Goal: Task Accomplishment & Management: Manage account settings

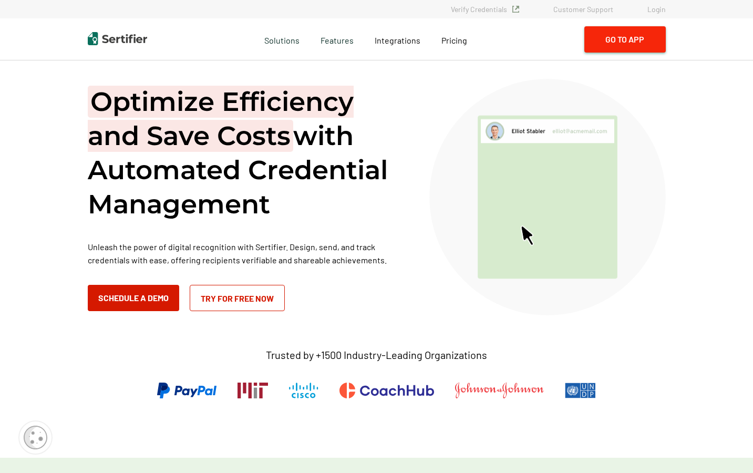
click at [618, 45] on button "Go to App" at bounding box center [624, 39] width 81 height 26
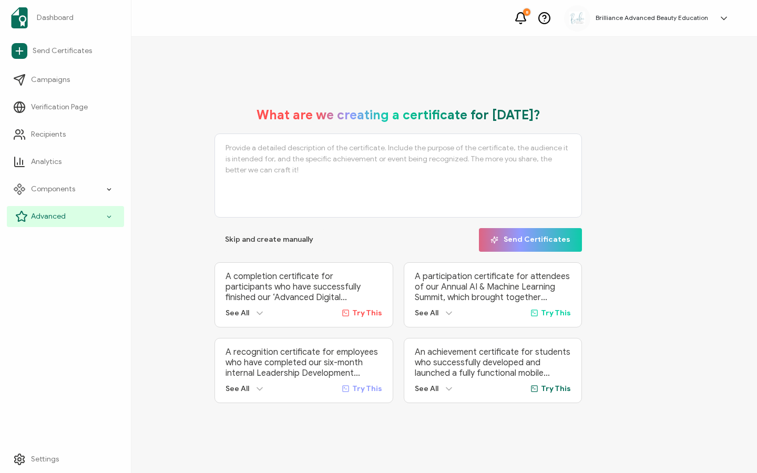
click at [26, 218] on icon at bounding box center [21, 216] width 13 height 13
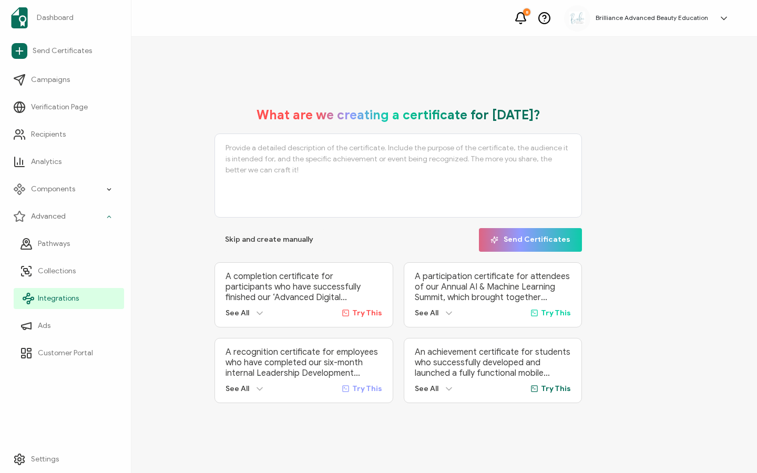
click at [51, 300] on span "Integrations" at bounding box center [58, 298] width 41 height 11
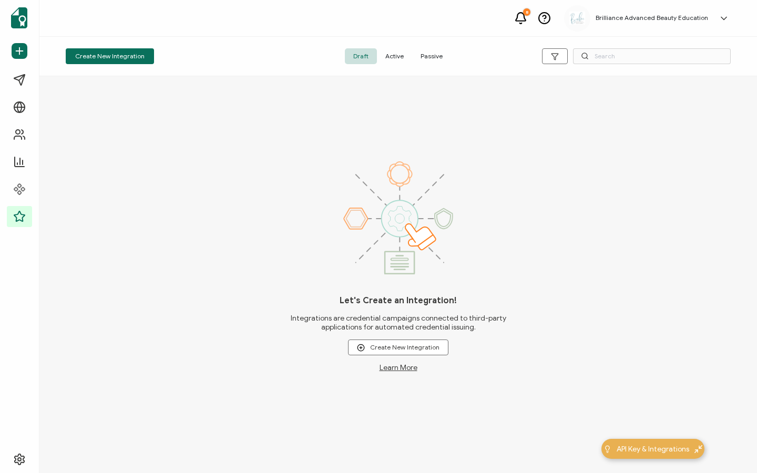
click at [383, 56] on span "Active" at bounding box center [394, 56] width 35 height 16
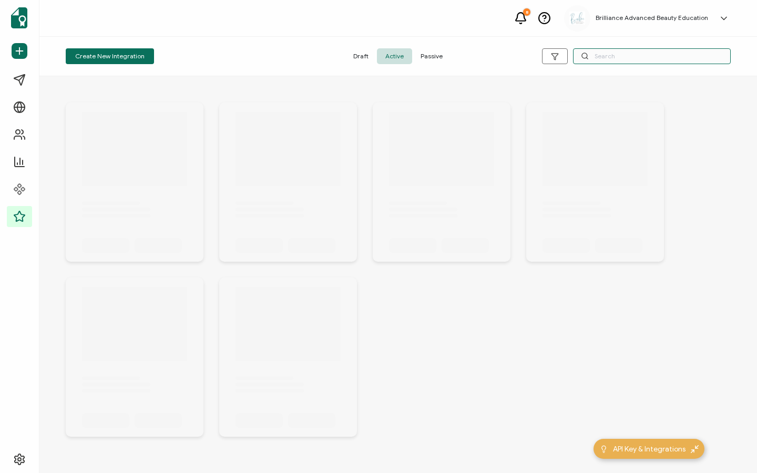
click at [631, 51] on input "text" at bounding box center [652, 56] width 158 height 16
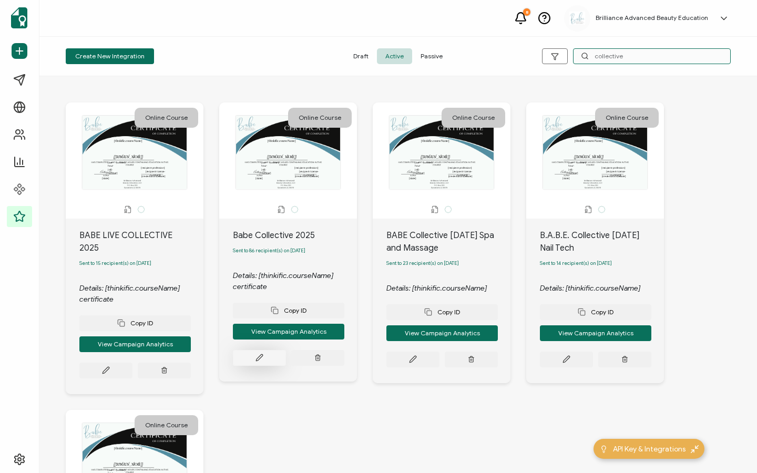
type input "collective"
click at [250, 364] on button at bounding box center [259, 358] width 53 height 16
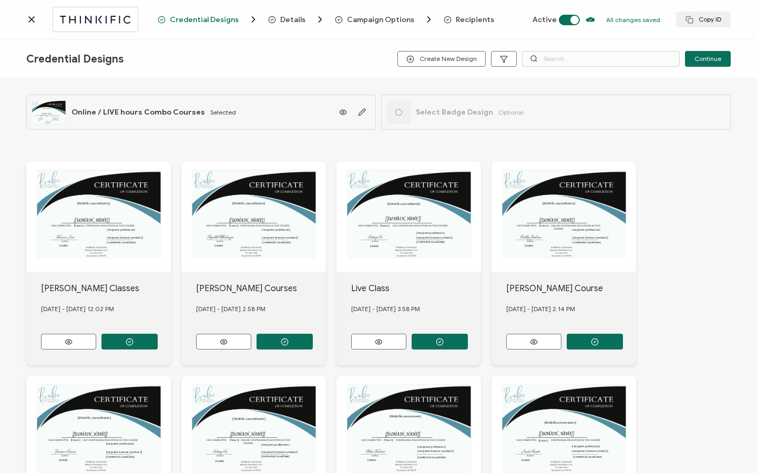
click at [472, 19] on span "Recipients" at bounding box center [475, 20] width 38 height 8
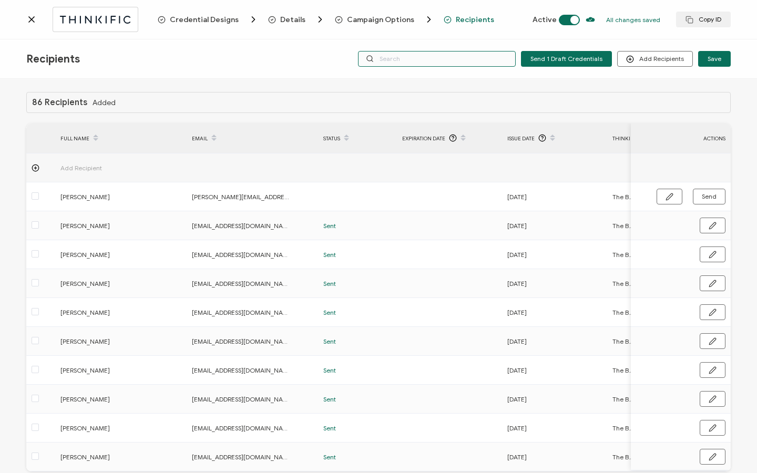
click at [482, 56] on input "text" at bounding box center [437, 59] width 158 height 16
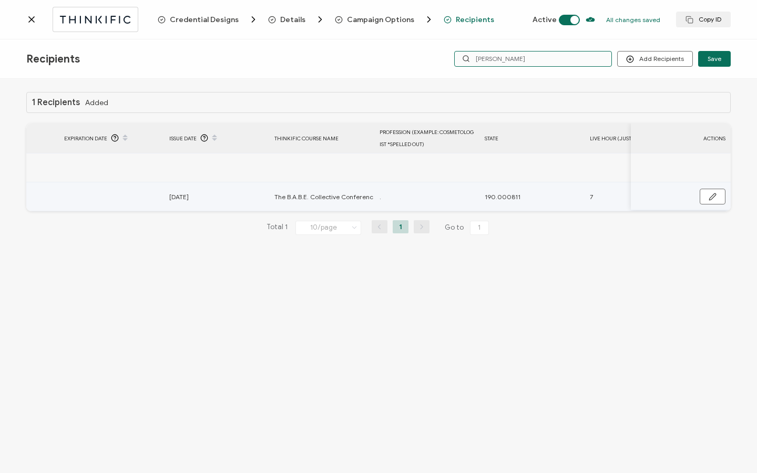
scroll to position [0, 607]
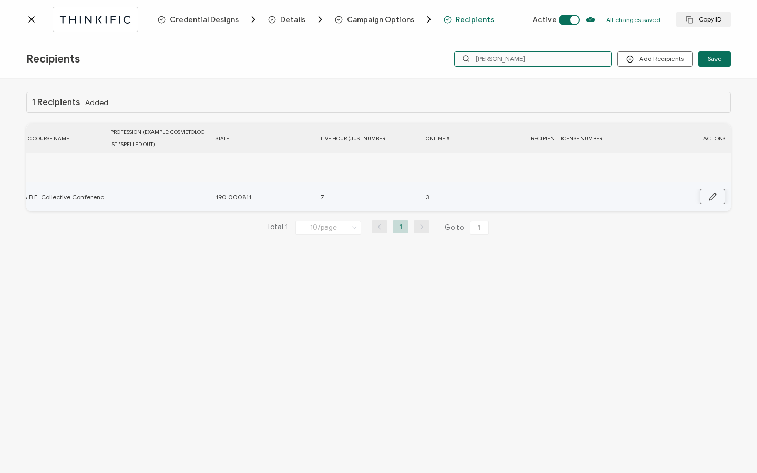
type input "yolan"
click at [711, 196] on icon "button" at bounding box center [712, 197] width 8 height 8
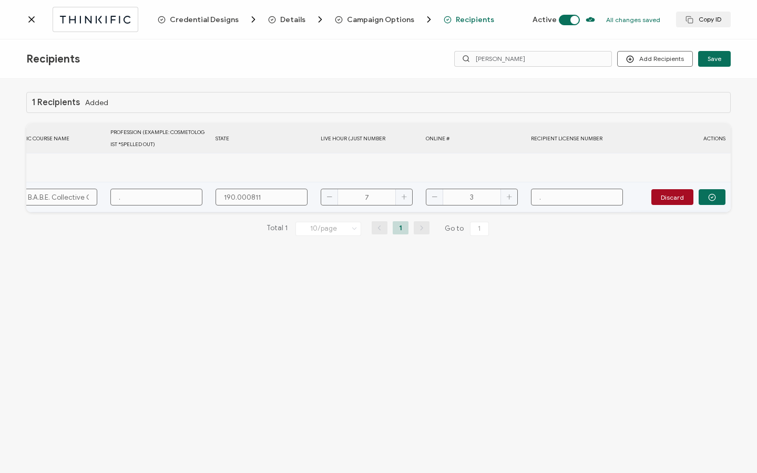
click at [173, 206] on td "." at bounding box center [157, 197] width 105 height 30
click at [172, 203] on input "." at bounding box center [156, 197] width 92 height 17
type input "C"
type input "Co"
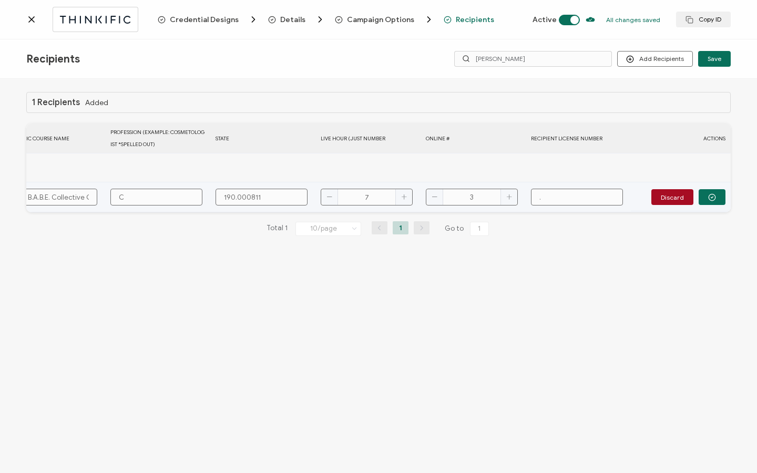
type input "Co"
type input "Cos"
type input "Cose"
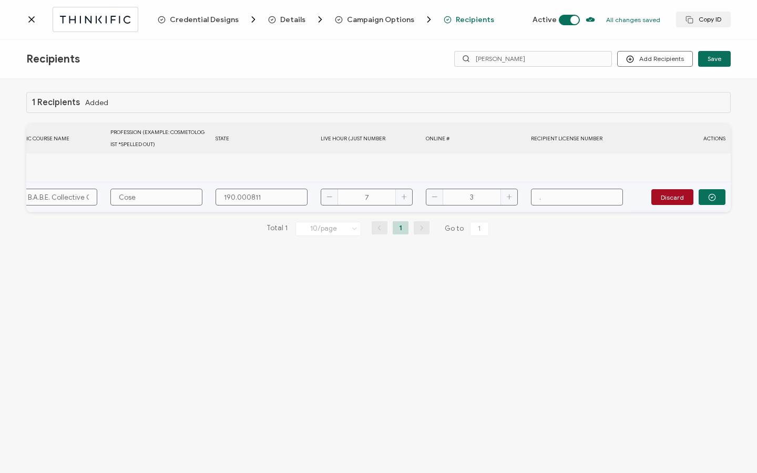
type input "Cos"
type input "Cosm"
type input "Cosme"
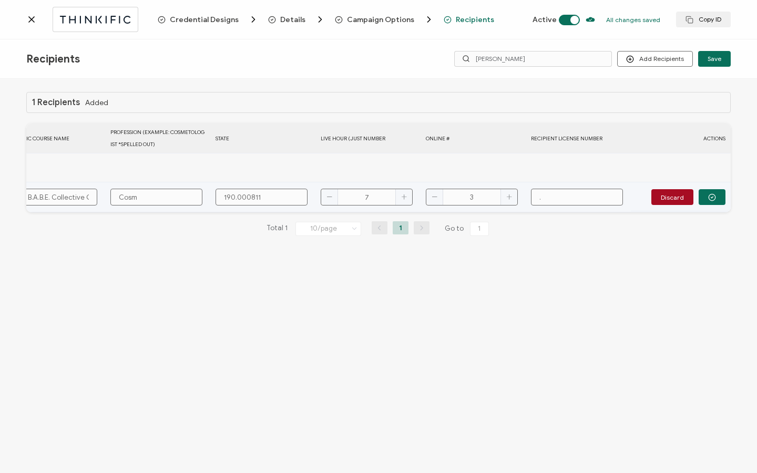
type input "Cosme"
type input "Cosmet"
type input "Cosmeto"
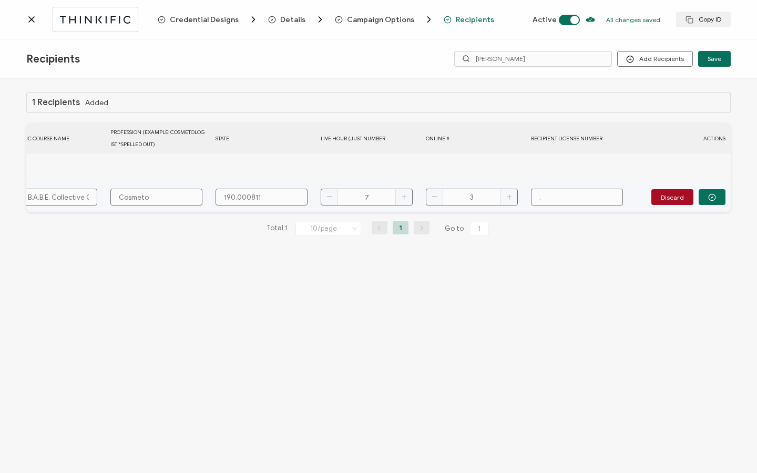
type input "Cosmetol"
type input "Cosmetolo"
type input "Cosmetolog"
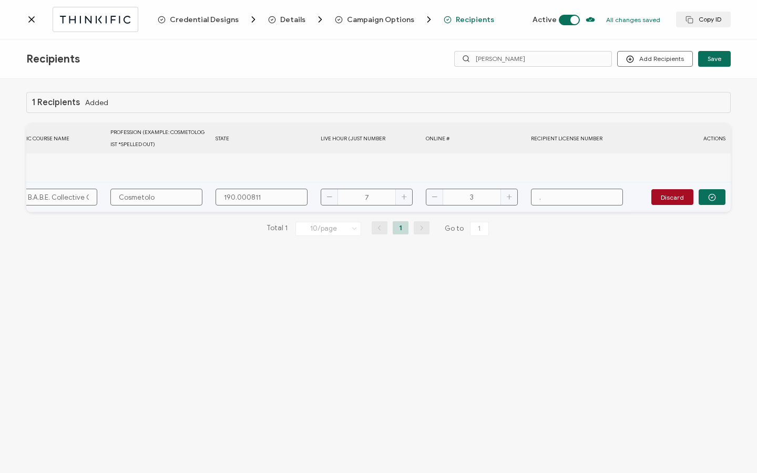
type input "Cosmetolog"
type input "Cosmetologi"
type input "Cosmetologis"
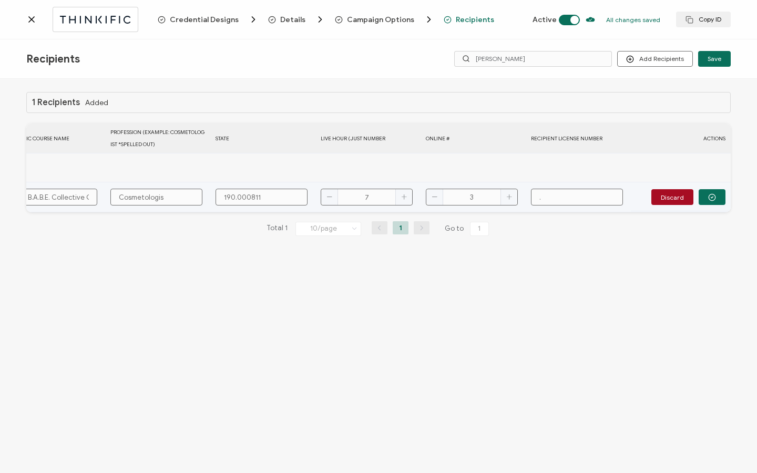
type input "Cosmetologist"
paste input "011-239913"
type input "011-239913"
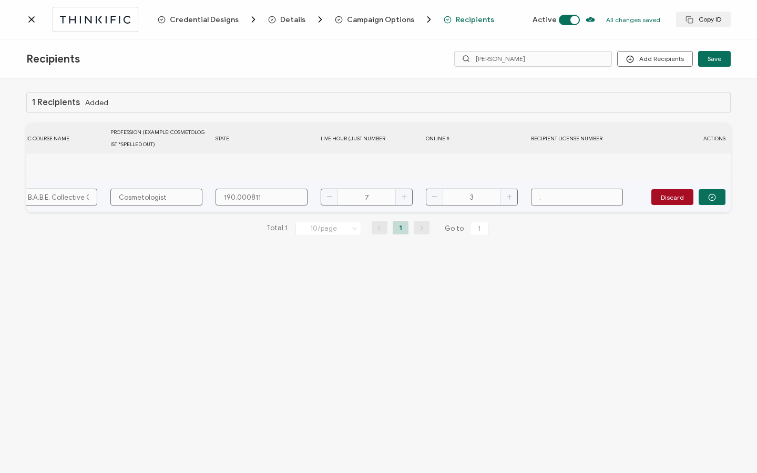
type input "011-239913"
click at [552, 197] on input "011-239913" at bounding box center [577, 197] width 92 height 17
type input "011239913"
type input "011.239913"
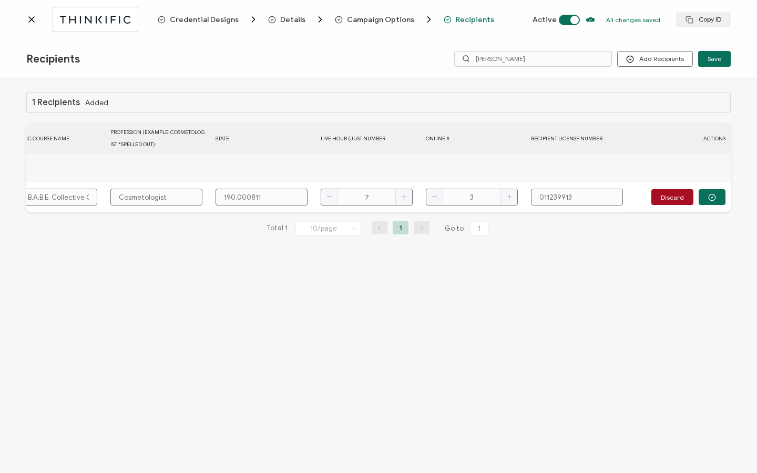
type input "011.239913"
click at [714, 194] on circle "button" at bounding box center [711, 197] width 7 height 7
click at [714, 194] on icon "button" at bounding box center [712, 197] width 8 height 8
click at [716, 195] on button "button" at bounding box center [711, 197] width 27 height 16
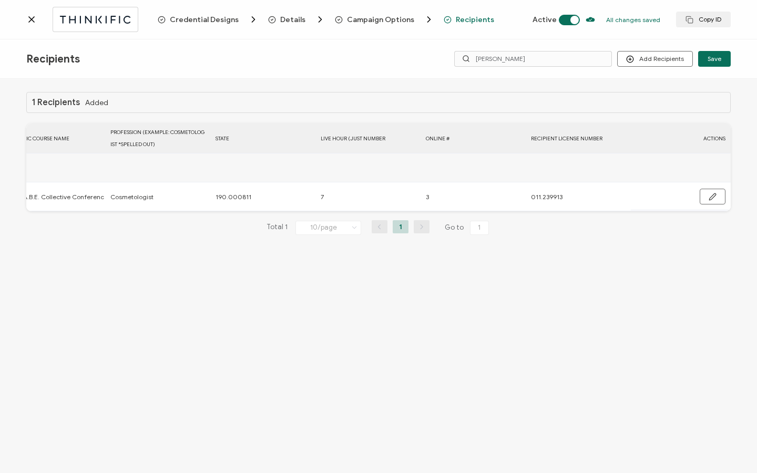
click at [34, 22] on icon at bounding box center [31, 19] width 5 height 5
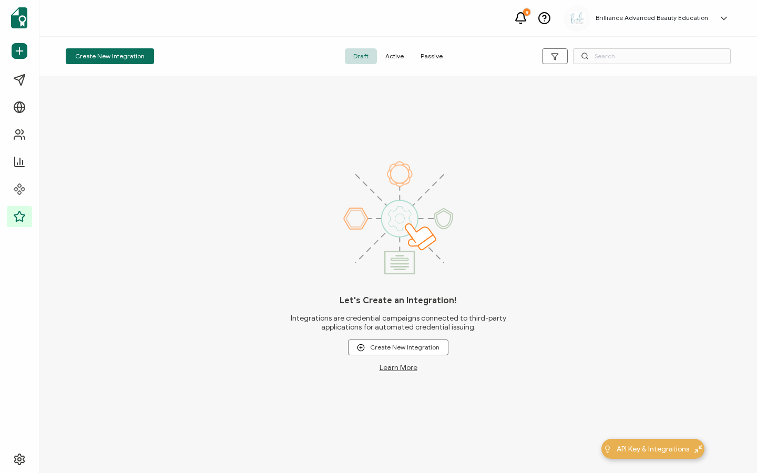
click at [400, 57] on span "Active" at bounding box center [394, 56] width 35 height 16
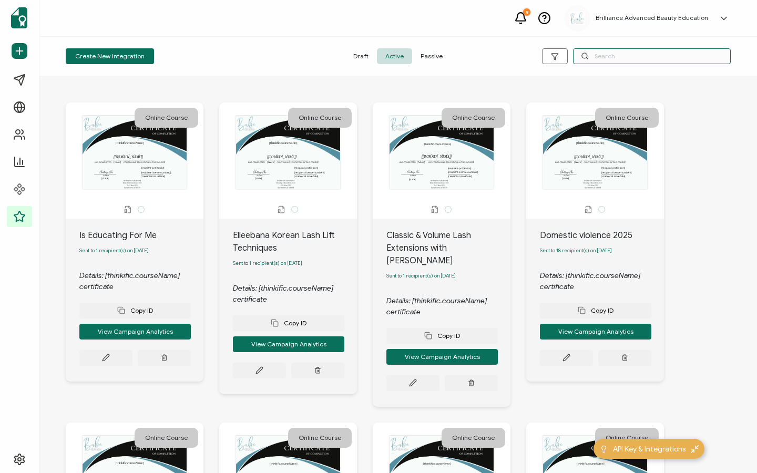
click at [604, 54] on input "text" at bounding box center [652, 56] width 158 height 16
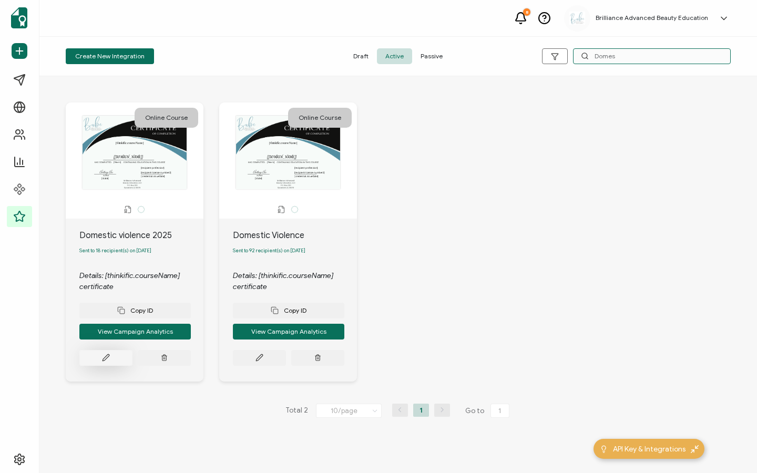
type input "Domes"
click at [113, 357] on button at bounding box center [105, 358] width 53 height 16
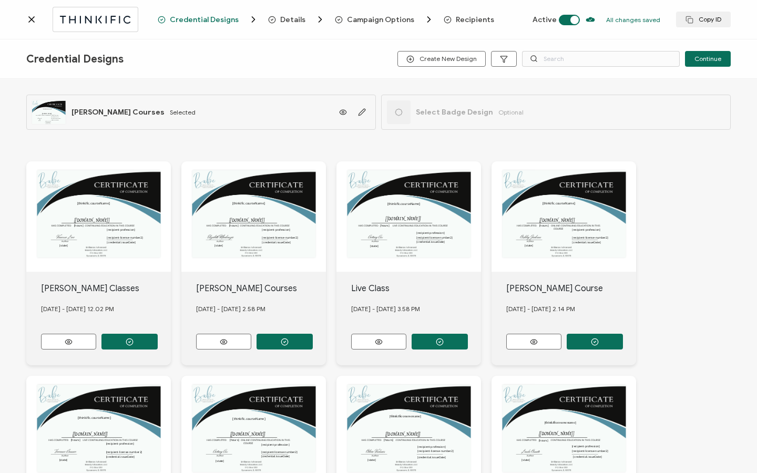
click at [467, 23] on span "Recipients" at bounding box center [475, 20] width 38 height 8
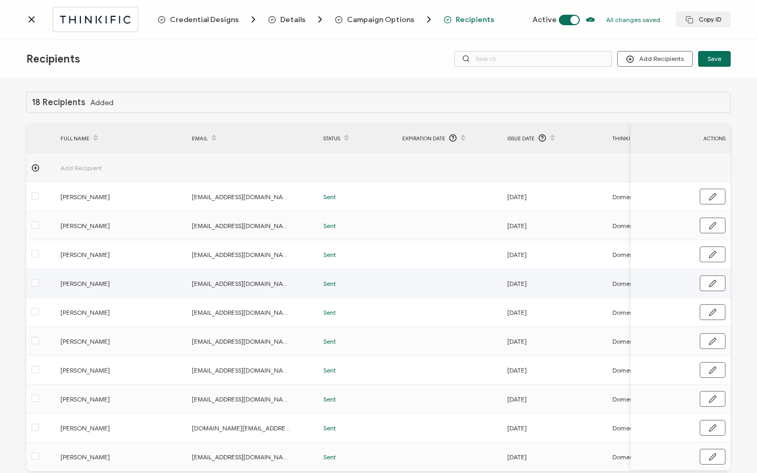
scroll to position [53, 0]
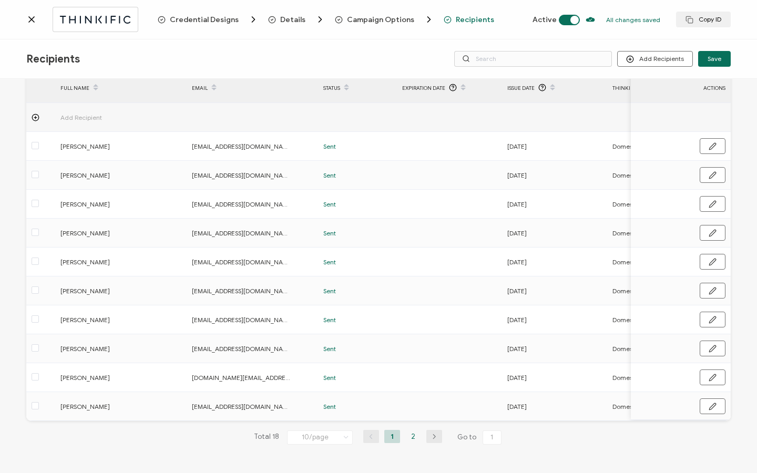
click at [411, 436] on li "2" at bounding box center [413, 436] width 16 height 13
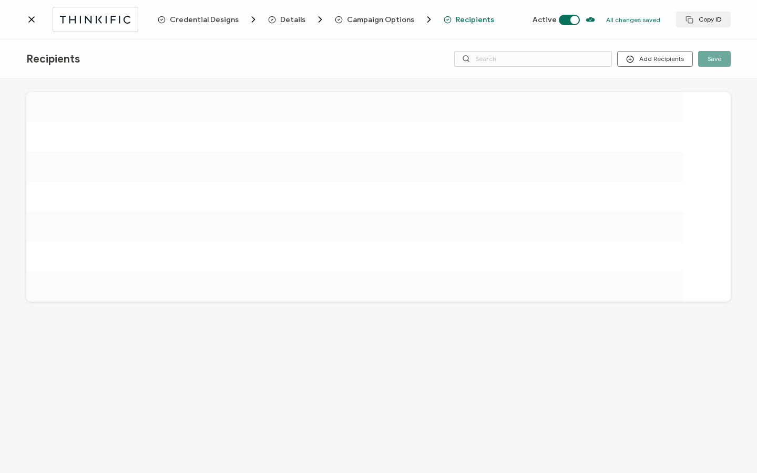
scroll to position [0, 0]
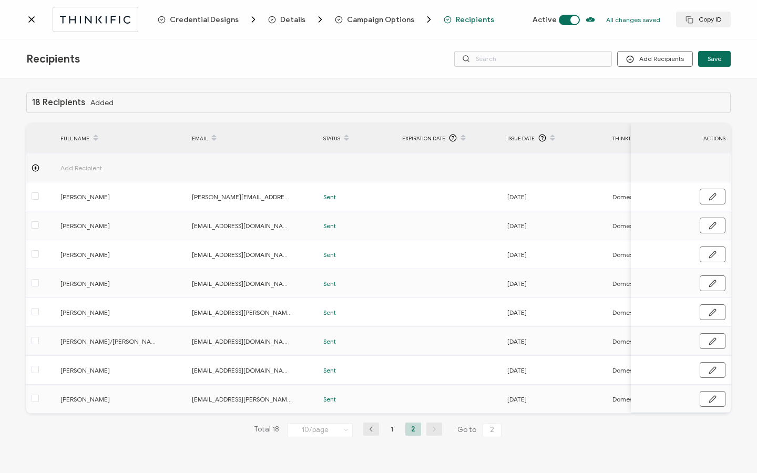
click at [27, 20] on icon at bounding box center [31, 19] width 11 height 11
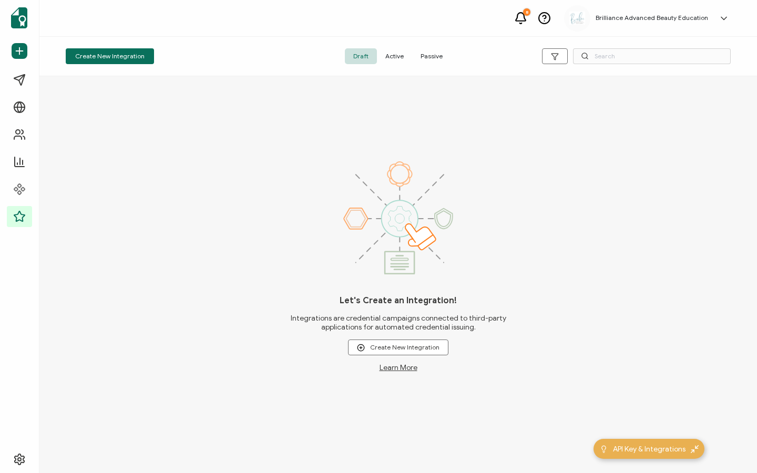
click at [394, 64] on div "Create New Integration Draft Active Passive" at bounding box center [397, 56] width 717 height 39
click at [395, 57] on span "Active" at bounding box center [394, 56] width 35 height 16
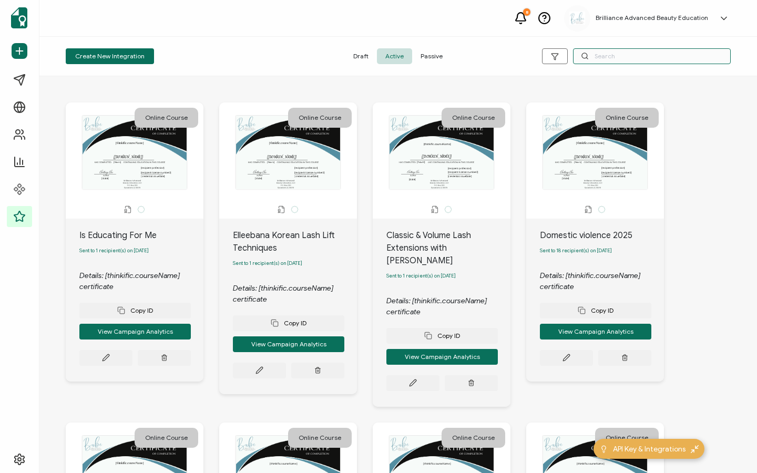
click at [614, 56] on input "text" at bounding box center [652, 56] width 158 height 16
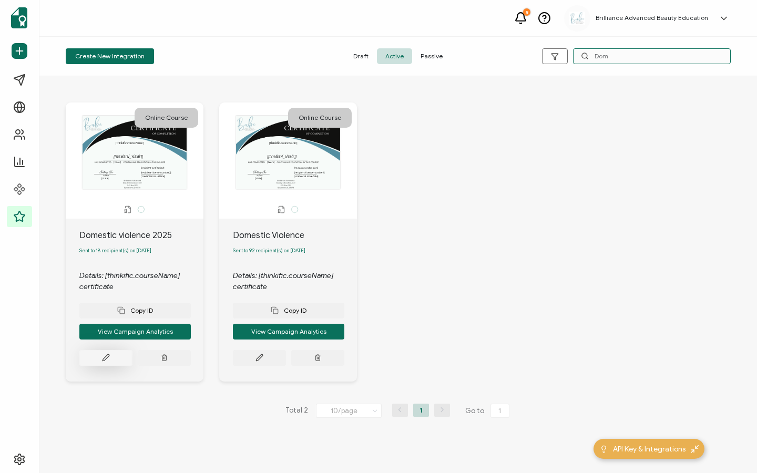
type input "Dom"
click at [103, 358] on icon at bounding box center [106, 358] width 8 height 8
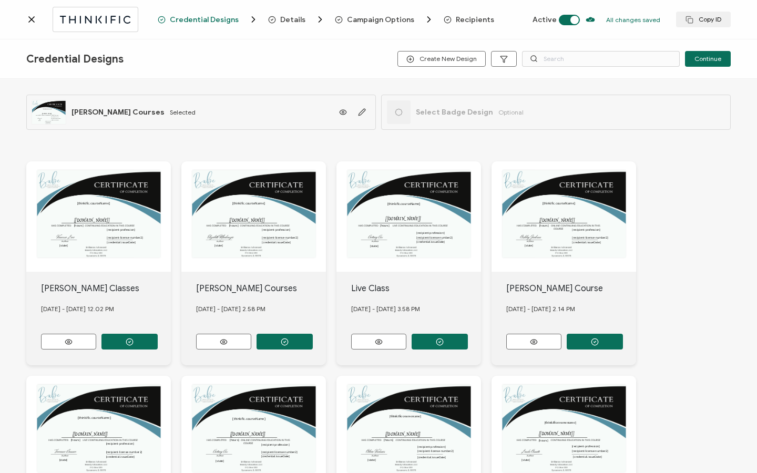
click at [469, 19] on span "Recipients" at bounding box center [475, 20] width 38 height 8
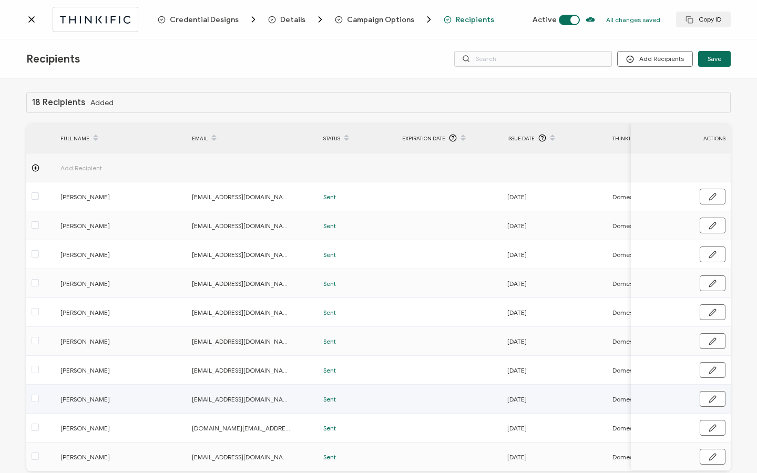
scroll to position [53, 0]
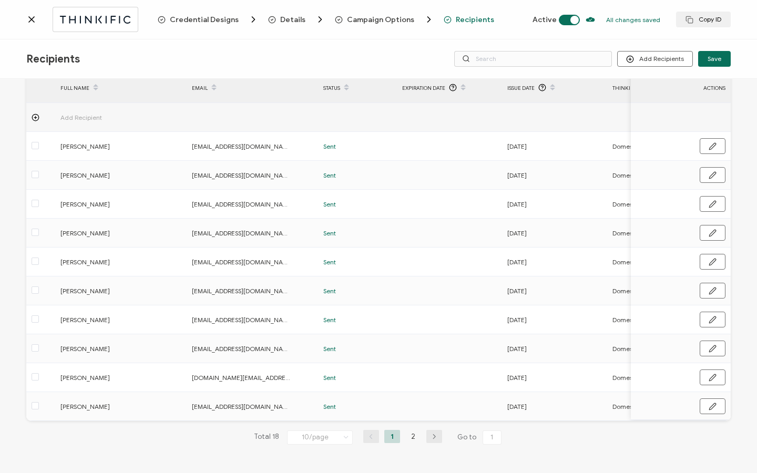
click at [27, 19] on icon at bounding box center [31, 19] width 11 height 11
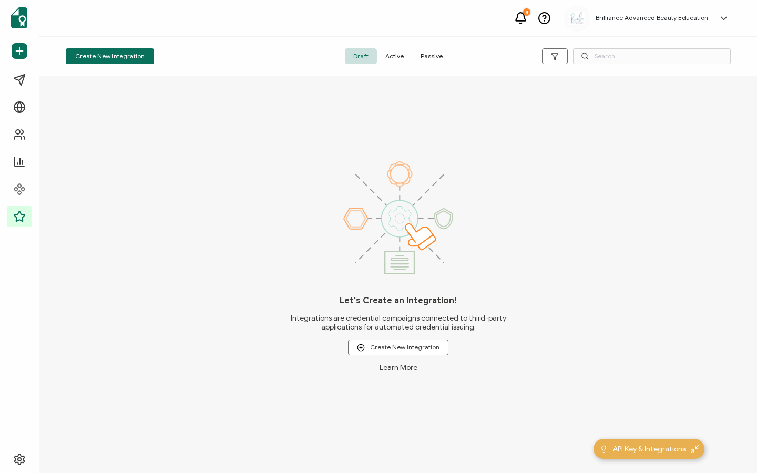
click at [402, 57] on span "Active" at bounding box center [394, 56] width 35 height 16
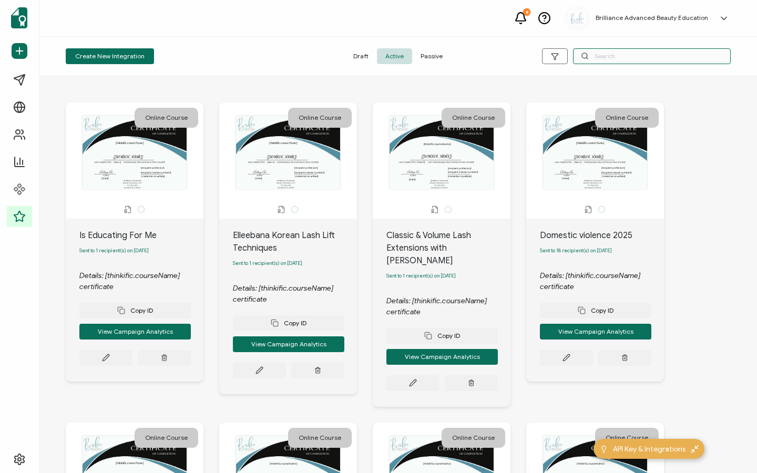
click at [602, 54] on input "text" at bounding box center [652, 56] width 158 height 16
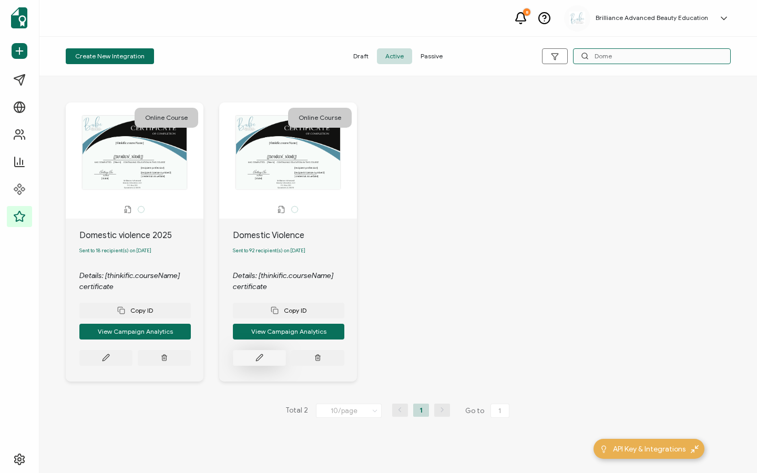
type input "Dome"
click at [268, 358] on button at bounding box center [259, 358] width 53 height 16
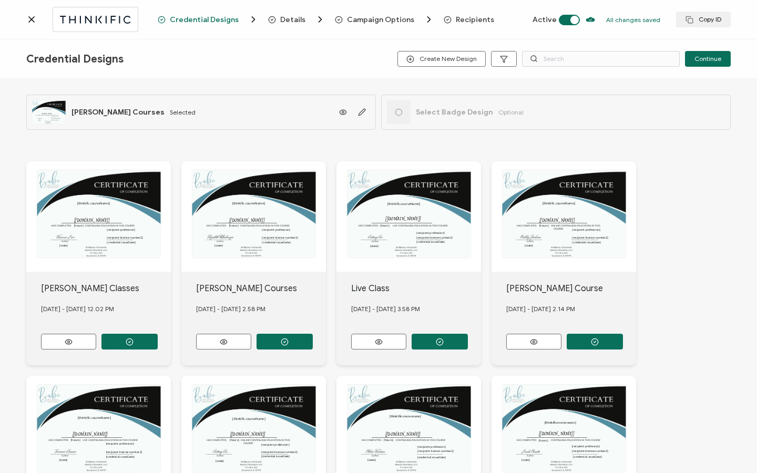
click at [466, 19] on span "Recipients" at bounding box center [475, 20] width 38 height 8
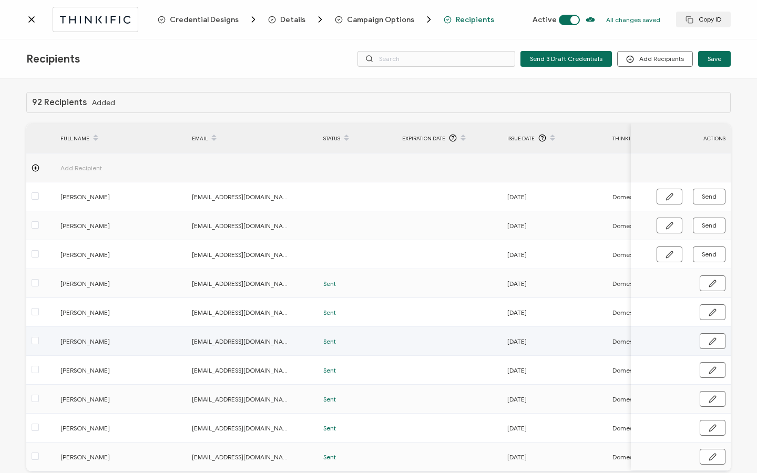
scroll to position [53, 0]
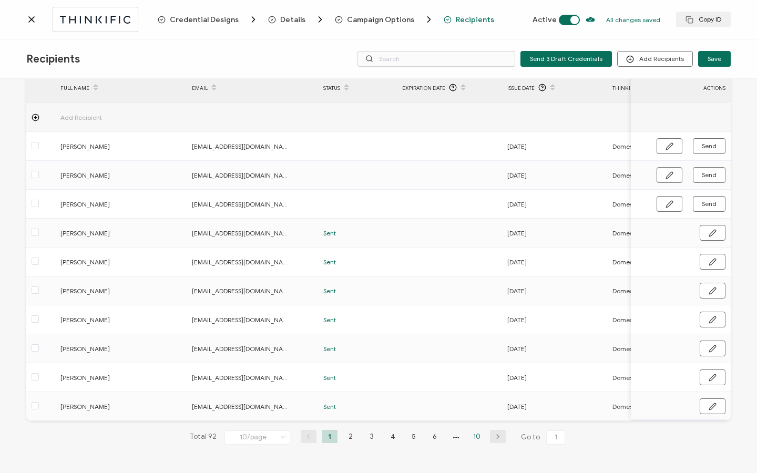
click at [476, 438] on li "10" at bounding box center [477, 436] width 16 height 13
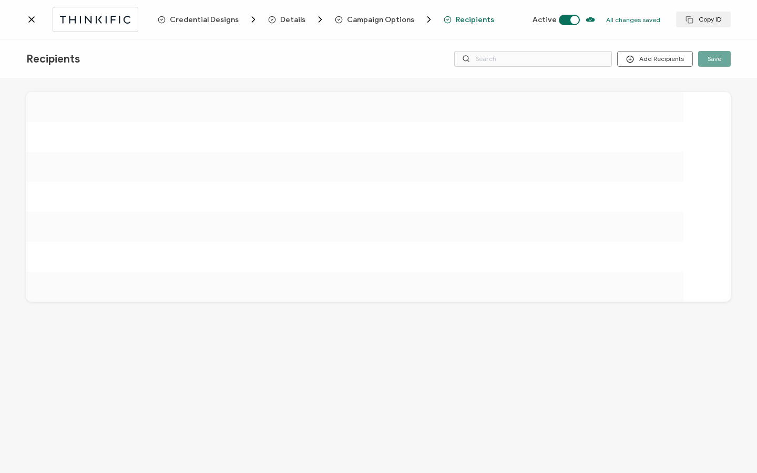
scroll to position [0, 0]
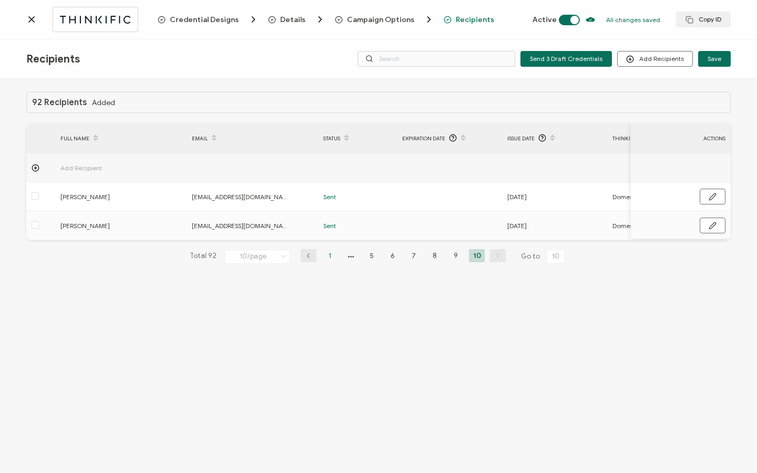
click at [324, 259] on li "1" at bounding box center [330, 255] width 16 height 13
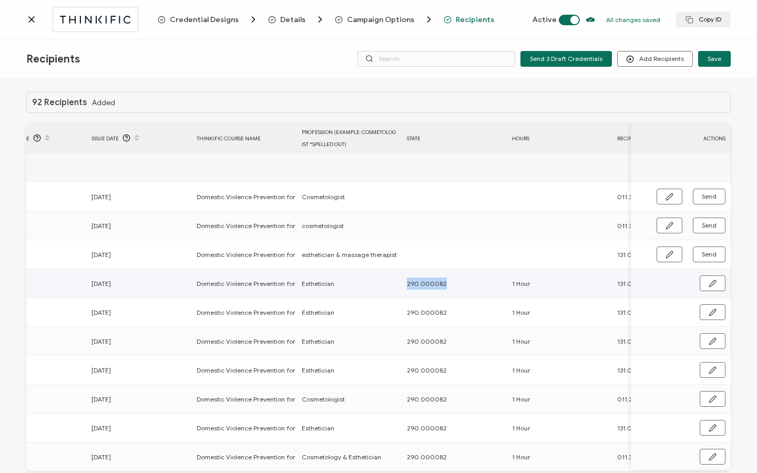
drag, startPoint x: 406, startPoint y: 285, endPoint x: 455, endPoint y: 285, distance: 48.9
click at [455, 285] on div "290.000082" at bounding box center [453, 283] width 104 height 12
copy span "290.000082"
click at [116, 137] on span "Issue Date" at bounding box center [104, 138] width 27 height 12
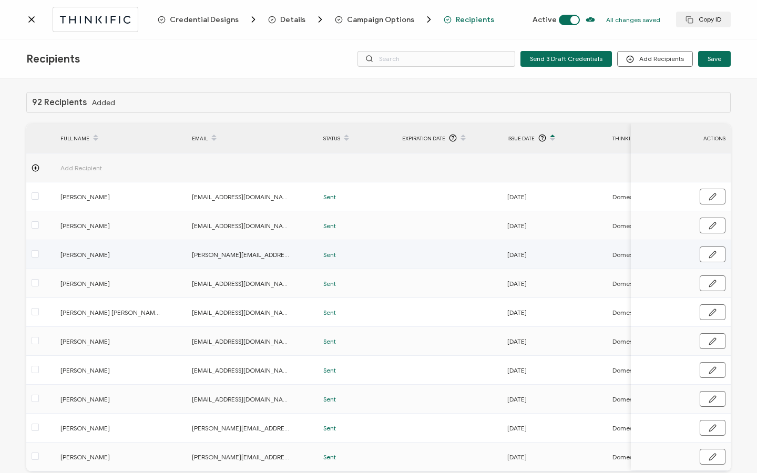
scroll to position [53, 0]
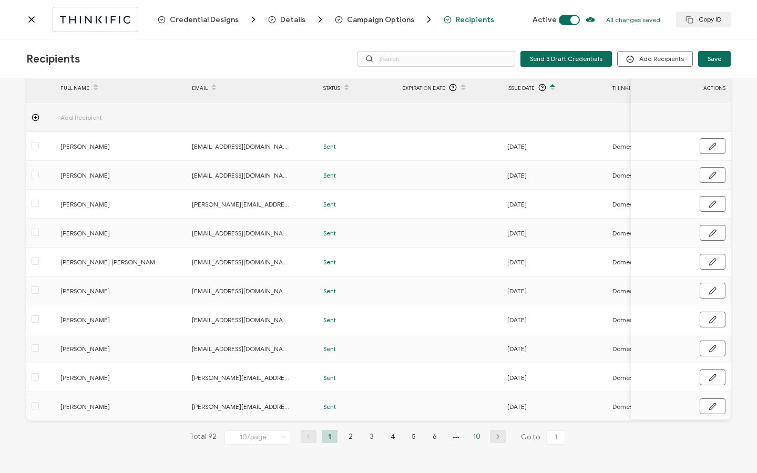
click at [472, 433] on li "10" at bounding box center [477, 436] width 16 height 13
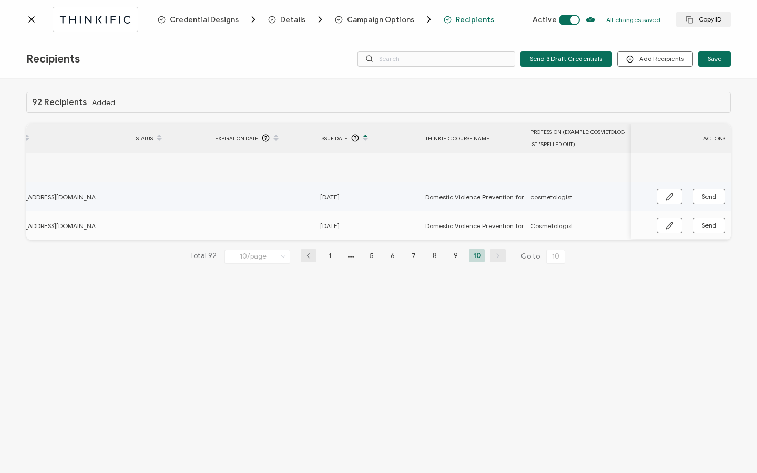
scroll to position [0, 502]
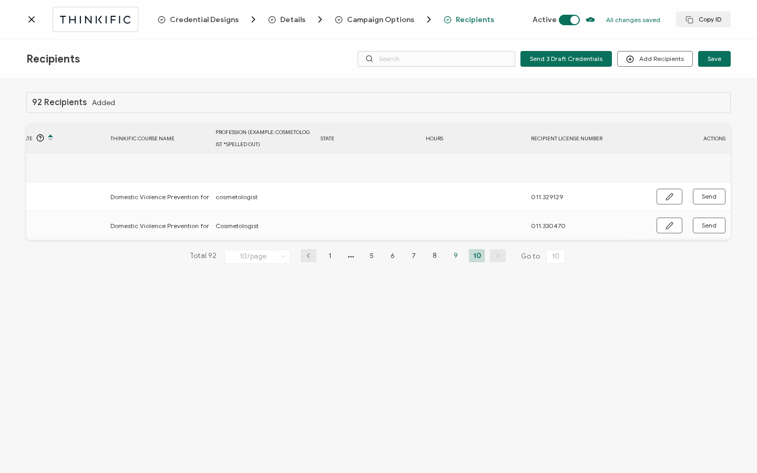
click at [455, 258] on li "9" at bounding box center [456, 255] width 16 height 13
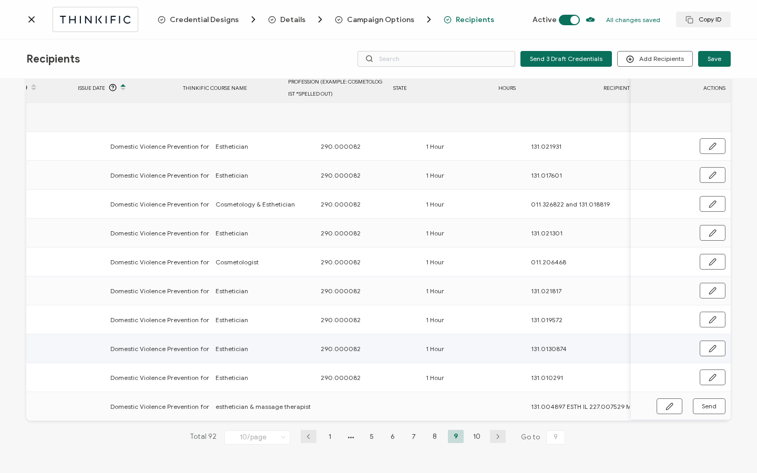
scroll to position [0, 505]
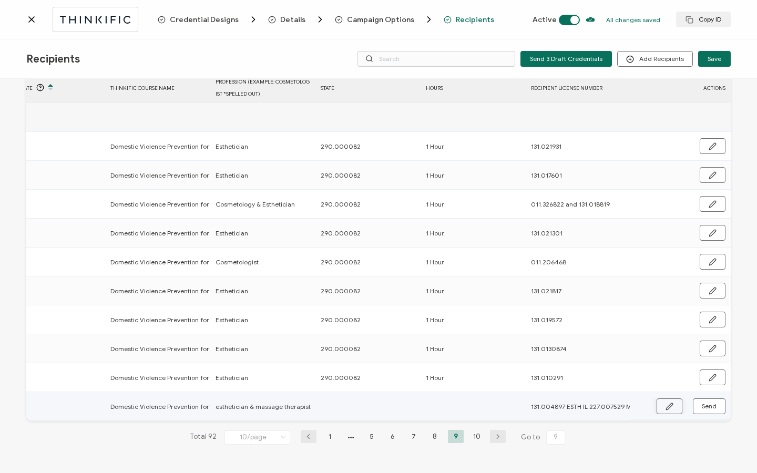
click at [658, 401] on button "button" at bounding box center [669, 406] width 26 height 16
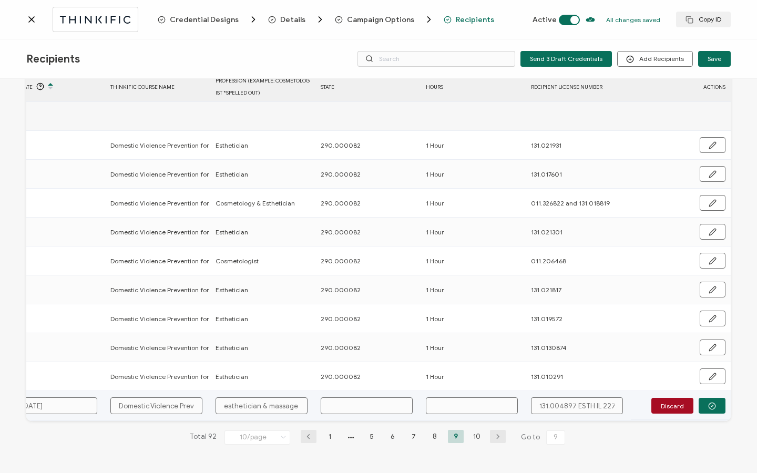
click at [348, 405] on input "text" at bounding box center [367, 405] width 92 height 17
paste input "290.000082"
type input "290.000082"
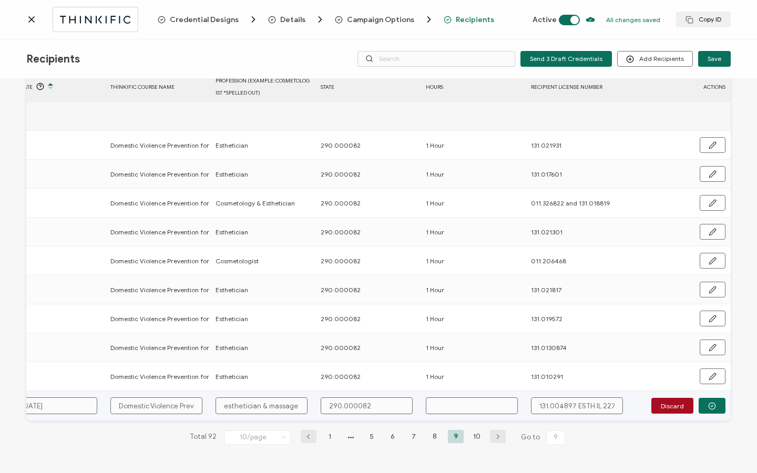
click at [447, 401] on input "text" at bounding box center [472, 405] width 92 height 17
type input "1"
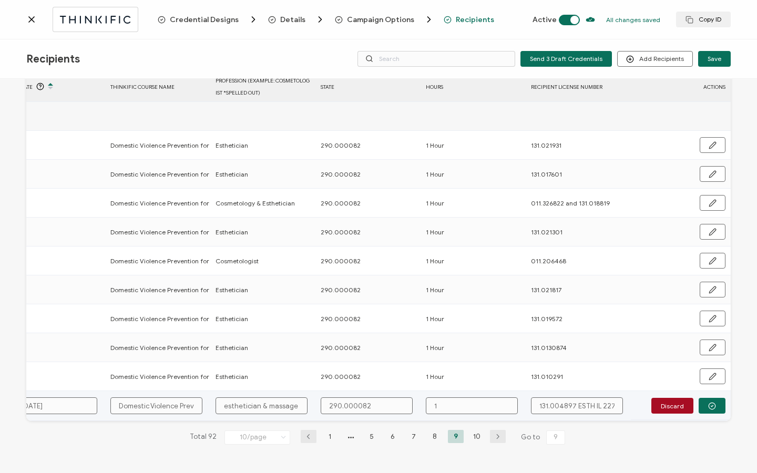
type input "1 H"
type input "1 Ho"
type input "1 Hou"
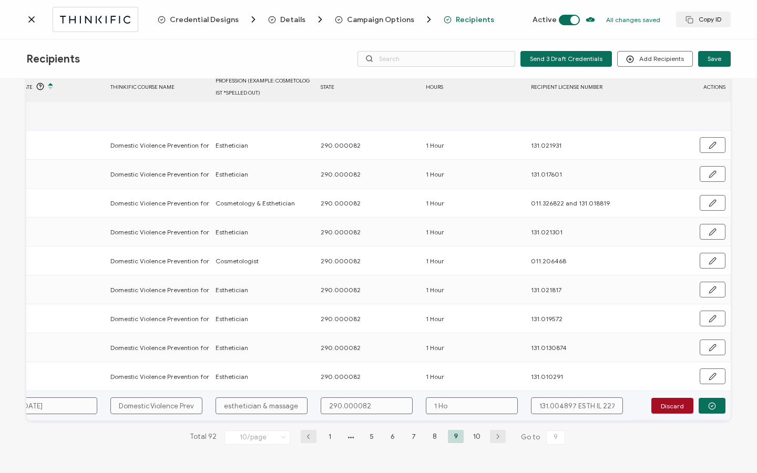
type input "1 Hou"
type input "1 Hour"
drag, startPoint x: 570, startPoint y: 401, endPoint x: 654, endPoint y: 399, distance: 83.6
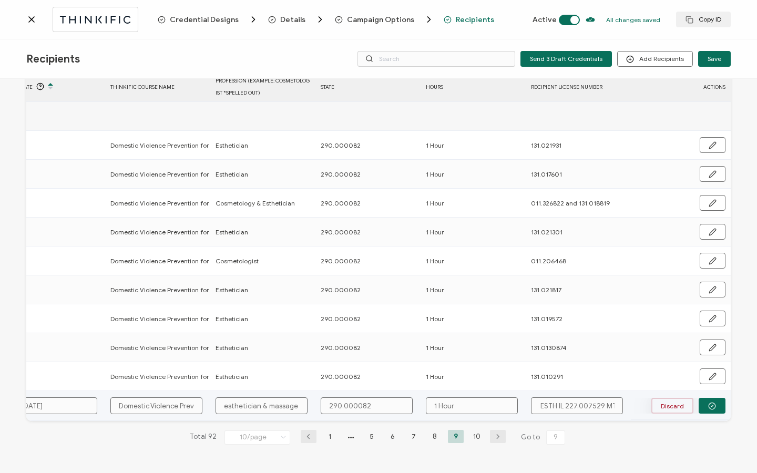
click at [654, 399] on div "FULL NAME EMAIL Status Expiration Date Issue Date Thinkific Course Name Profess…" at bounding box center [378, 246] width 704 height 349
type input "131.004897"
click at [712, 403] on button "button" at bounding box center [711, 406] width 27 height 16
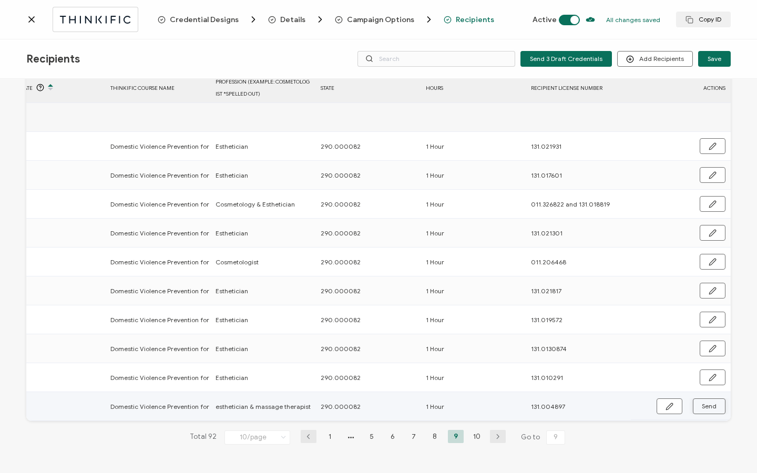
click at [712, 404] on button "Send" at bounding box center [709, 406] width 33 height 16
click at [699, 411] on button "button" at bounding box center [712, 406] width 26 height 16
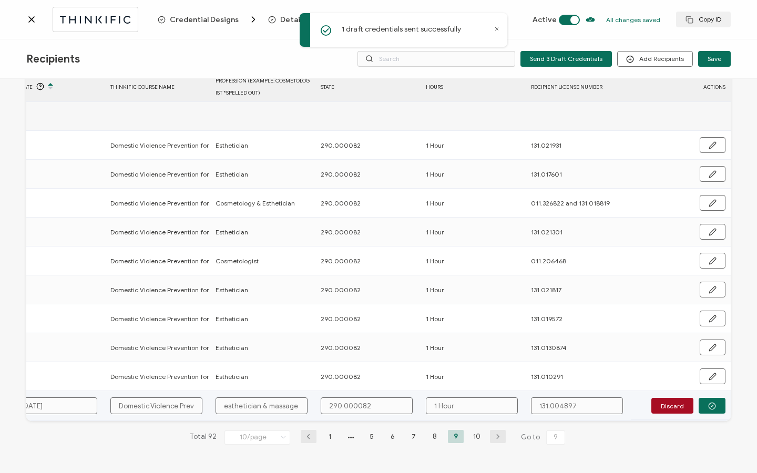
click at [223, 403] on input "esthetician & massage therapist" at bounding box center [261, 405] width 92 height 17
type input "sthetician & massage therapist"
type input "Esthetician & massage therapist"
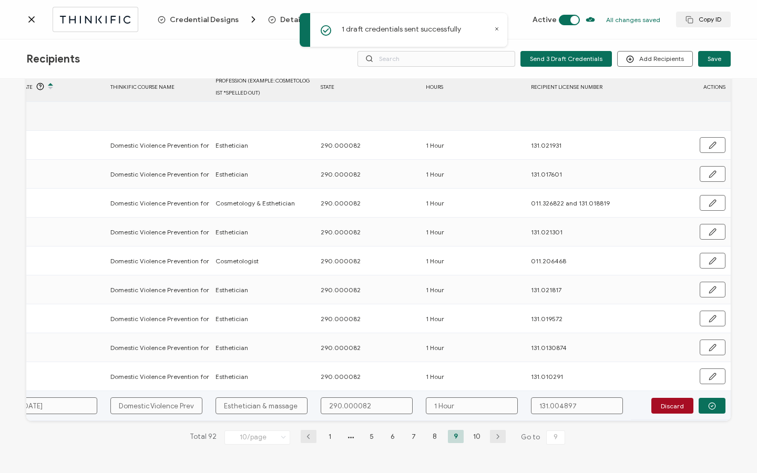
type input "Esthetician & assage therapist"
type input "Esthetician & Massage therapist"
type input "Esthetician & Massage herapist"
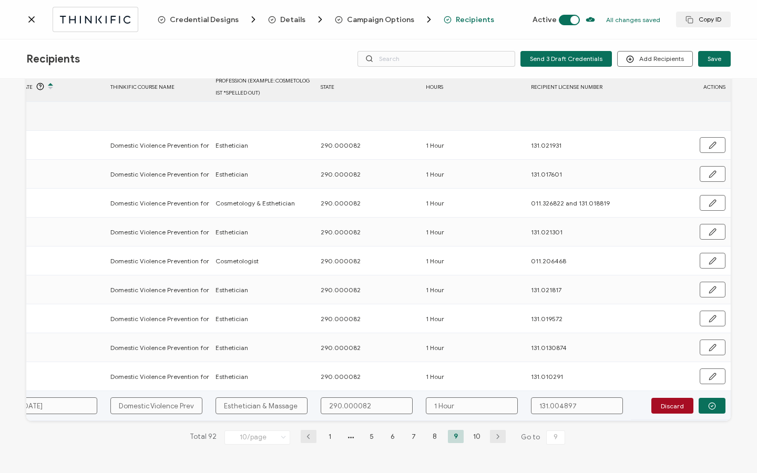
type input "Esthetician & Massage herapist"
type input "Esthetician & Massage Therapist"
click at [714, 405] on button "button" at bounding box center [711, 406] width 27 height 16
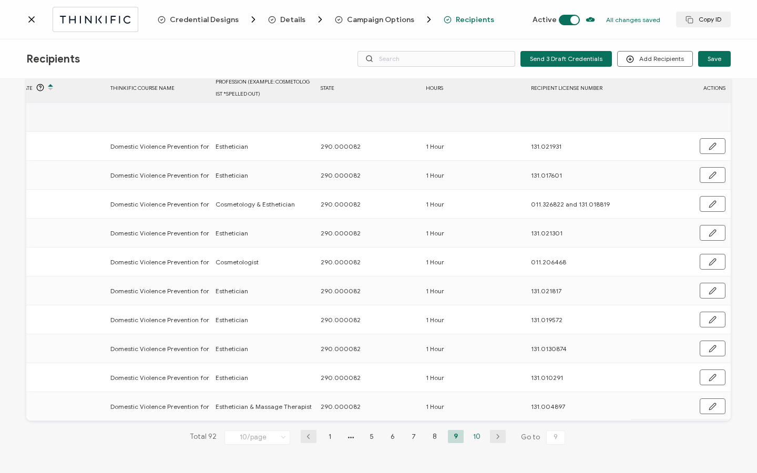
click at [470, 438] on li "10" at bounding box center [477, 436] width 16 height 13
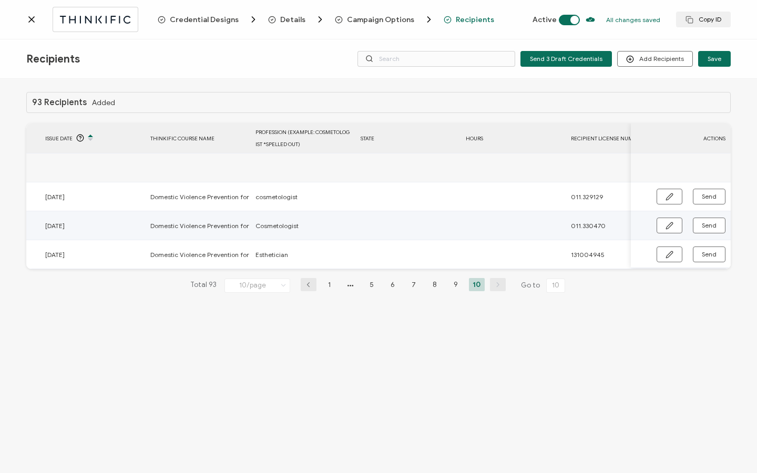
scroll to position [0, 467]
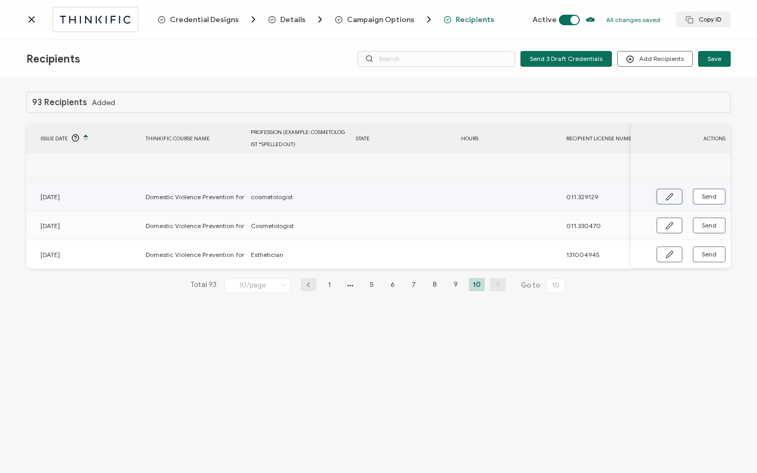
click at [663, 200] on button "button" at bounding box center [669, 197] width 26 height 16
click at [262, 199] on input "cosmetologist" at bounding box center [297, 197] width 92 height 17
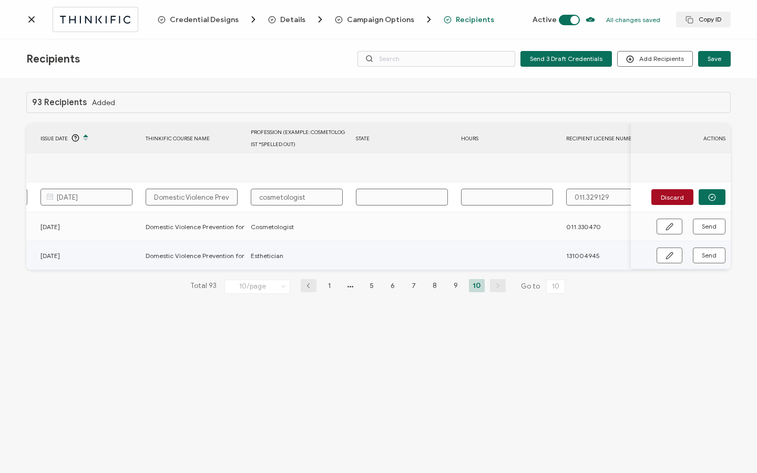
type input "osmetologist"
type input "Cosmetologist"
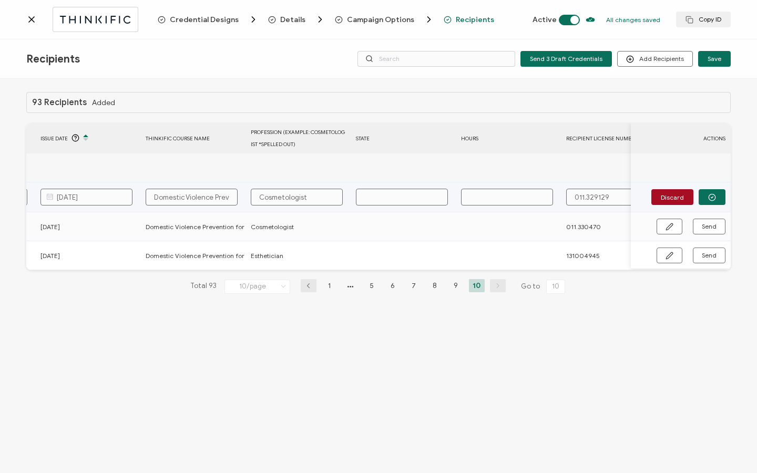
paste input "290.000082"
type input "290.000082"
click at [497, 195] on input "text" at bounding box center [507, 197] width 92 height 17
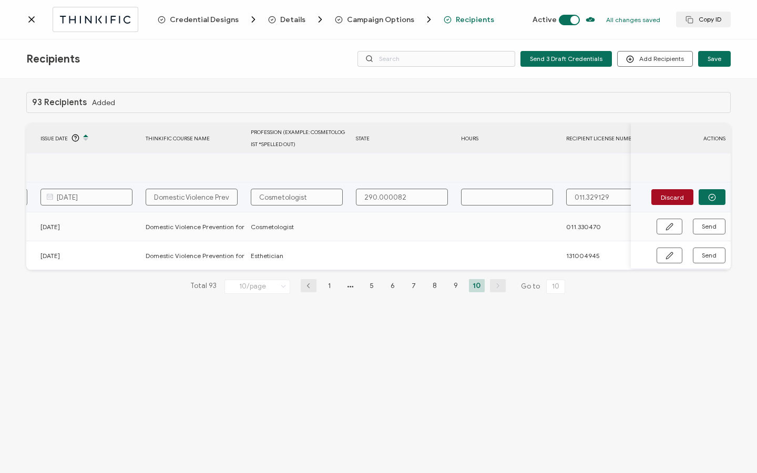
type input "1"
type input "1 H"
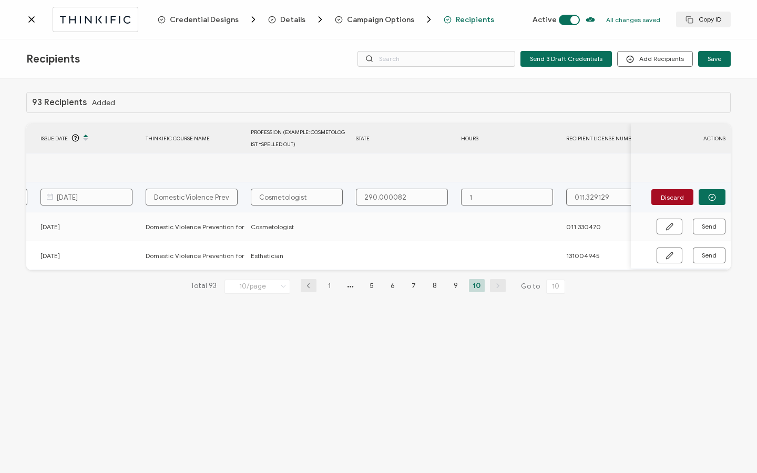
type input "1 H"
type input "1 Ho"
type input "1 Hou"
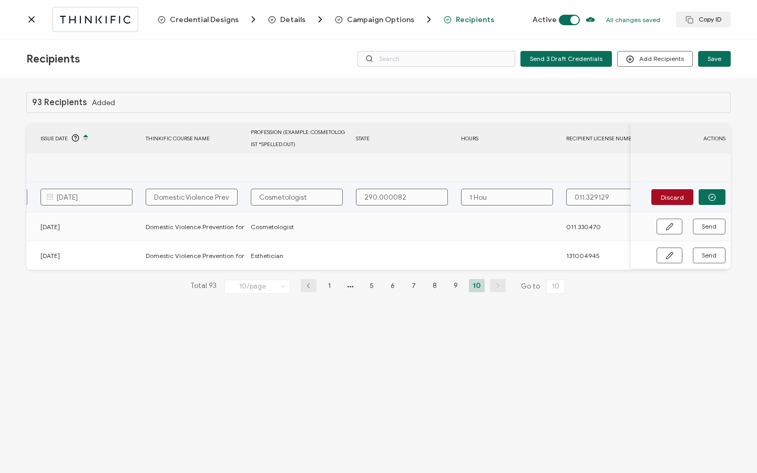
type input "1 Hour"
click at [717, 197] on button "button" at bounding box center [711, 197] width 27 height 16
click at [716, 197] on button "Send" at bounding box center [709, 197] width 33 height 16
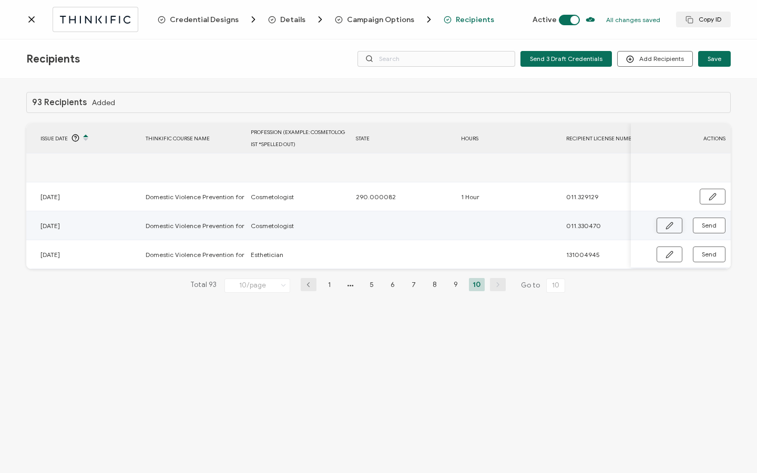
click at [672, 225] on icon "button" at bounding box center [669, 226] width 8 height 8
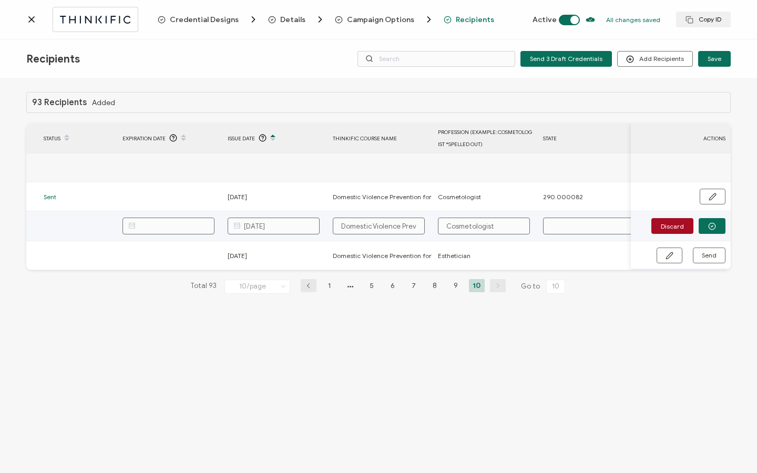
scroll to position [0, 321]
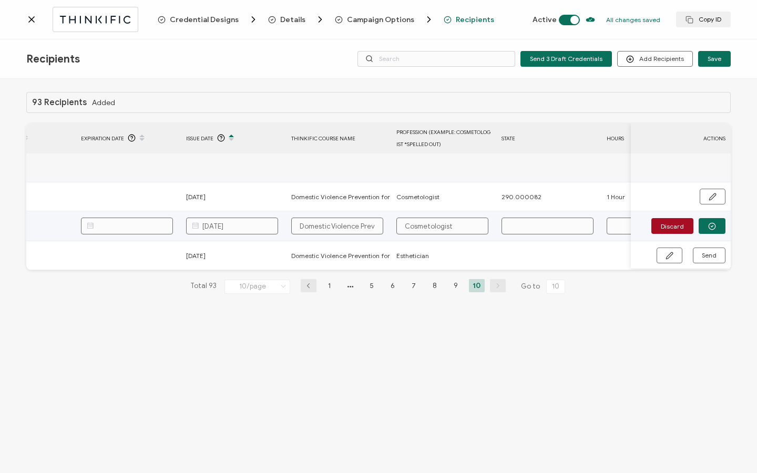
click at [520, 227] on input "text" at bounding box center [547, 226] width 92 height 17
paste input "290.000082"
type input "290.000082"
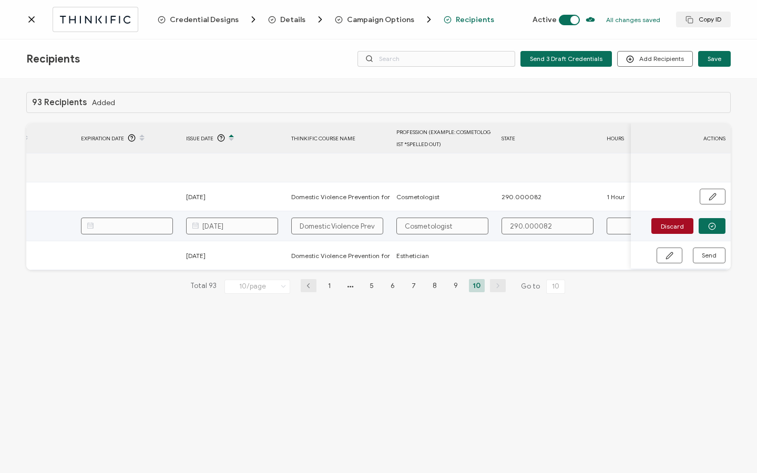
click at [617, 224] on input "text" at bounding box center [652, 226] width 92 height 17
type input "1"
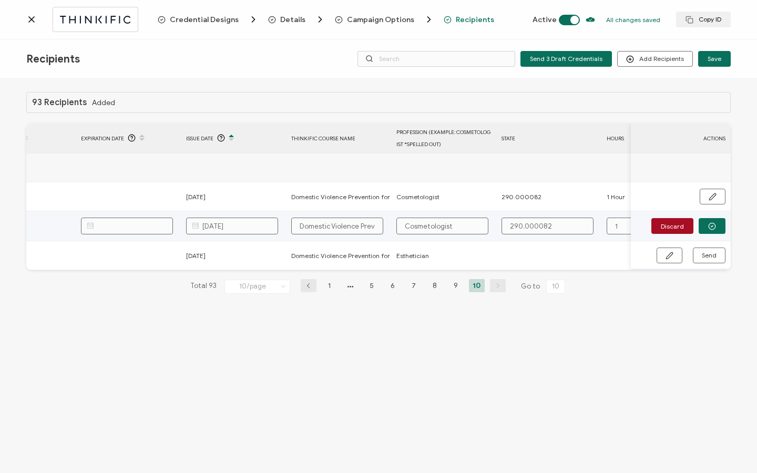
type input "1 H"
type input "1 Ho"
type input "1 Hou"
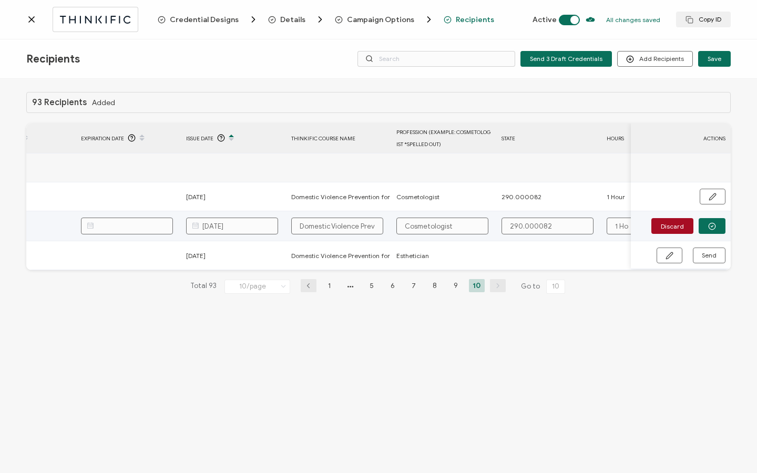
type input "1 Hou"
type input "1 Hour"
click at [711, 220] on button "button" at bounding box center [711, 226] width 27 height 16
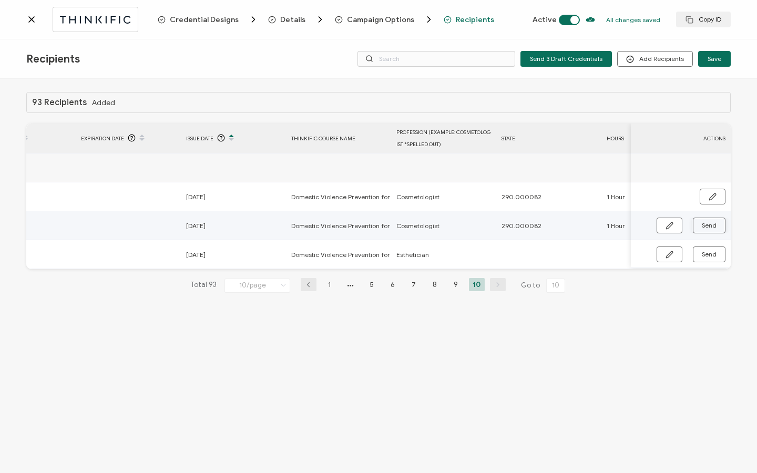
click at [707, 230] on button "Send" at bounding box center [709, 226] width 33 height 16
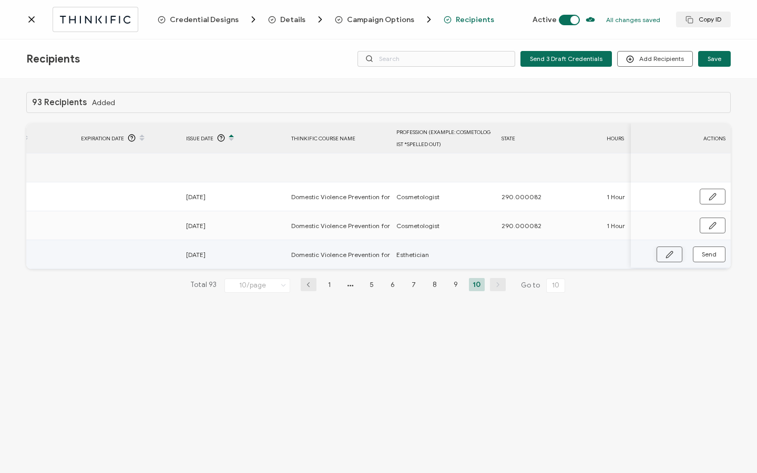
click at [660, 253] on button "button" at bounding box center [669, 254] width 26 height 16
click at [540, 258] on input "text" at bounding box center [547, 254] width 92 height 17
paste input "290.000082"
type input "290.000082"
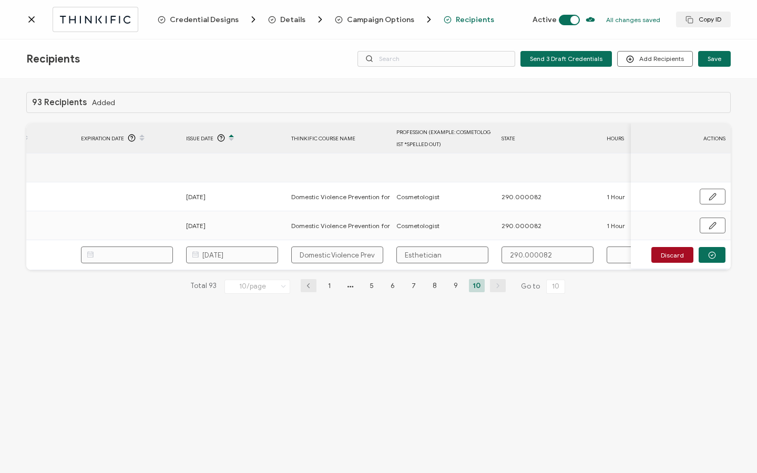
type input "290.000082"
type input "1"
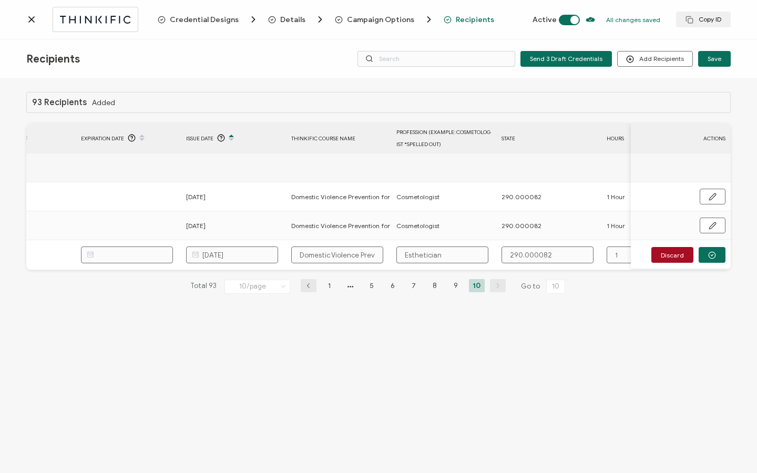
type input "1 H"
type input "1 Ho"
type input "1 Hou"
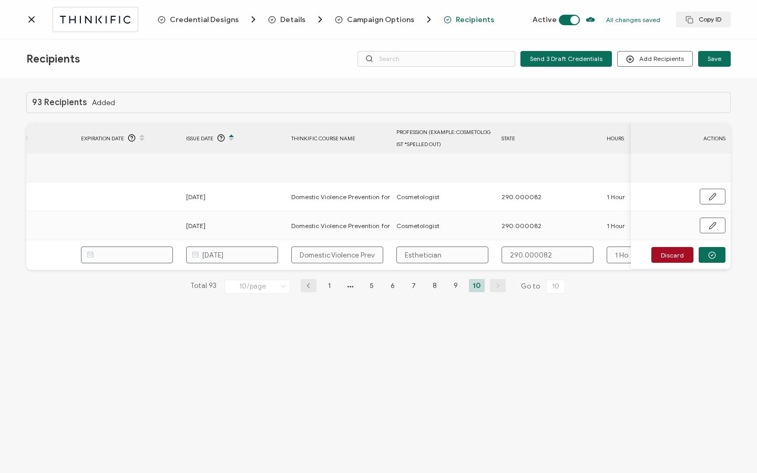
type input "1 Hou"
type input "1 Hour"
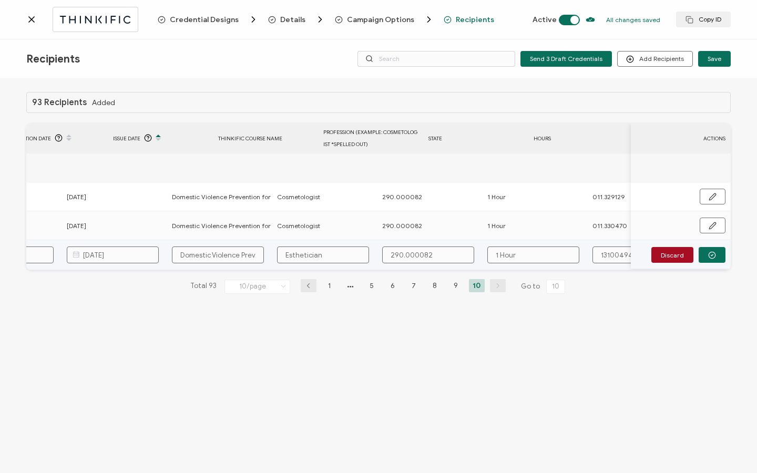
scroll to position [0, 502]
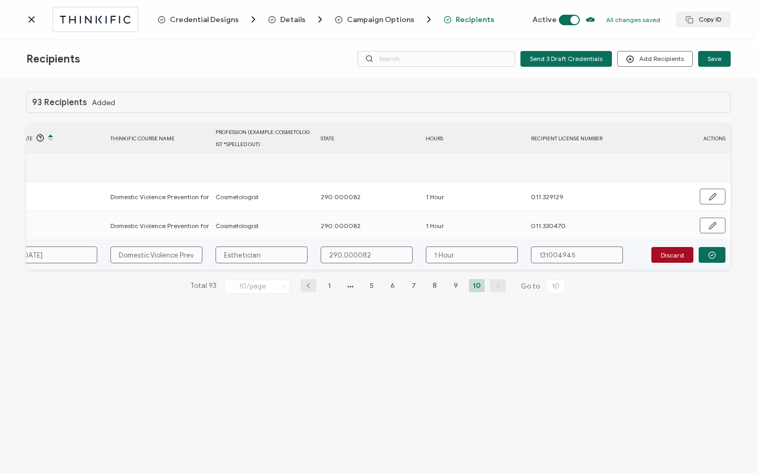
click at [545, 256] on input "131004945" at bounding box center [577, 254] width 92 height 17
type input "131.004945"
click at [718, 251] on button "button" at bounding box center [711, 255] width 27 height 16
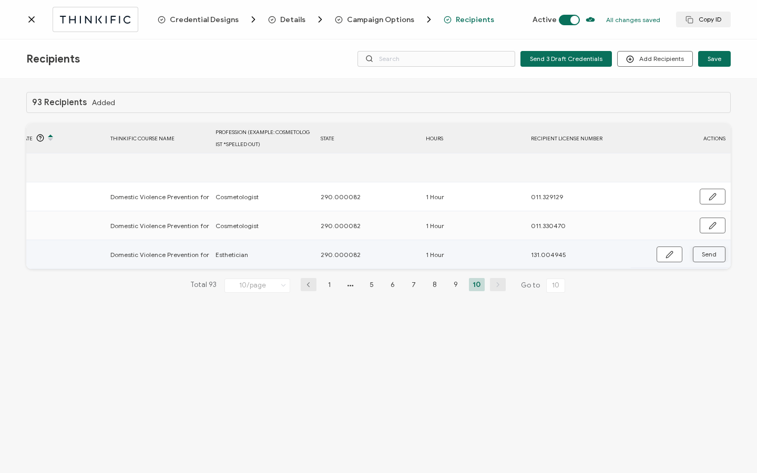
click at [715, 253] on span "Send" at bounding box center [708, 254] width 15 height 6
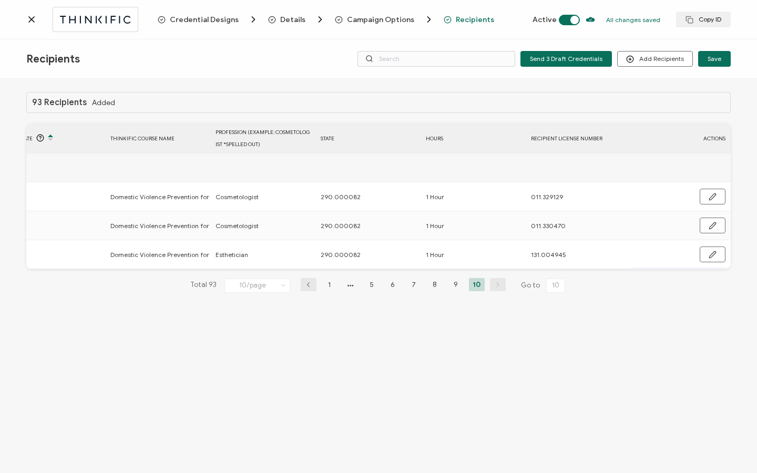
click at [34, 20] on icon at bounding box center [31, 19] width 11 height 11
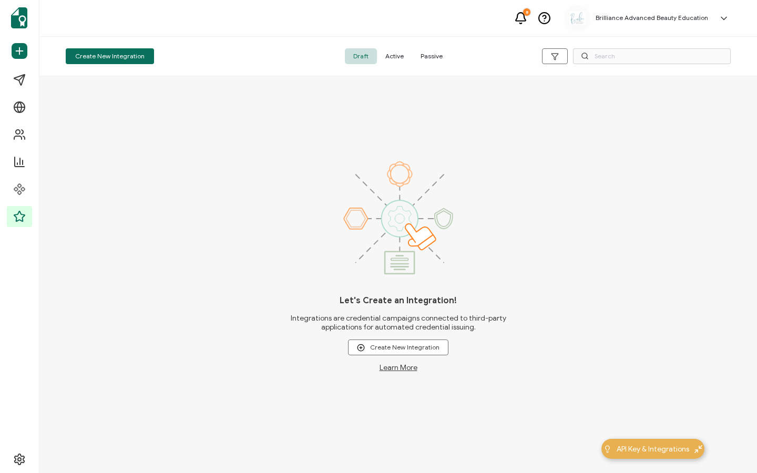
click at [398, 55] on span "Active" at bounding box center [394, 56] width 35 height 16
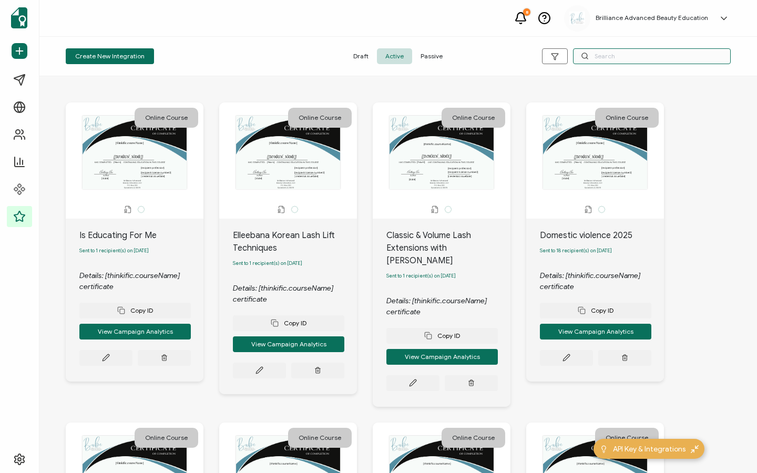
click at [626, 55] on input "text" at bounding box center [652, 56] width 158 height 16
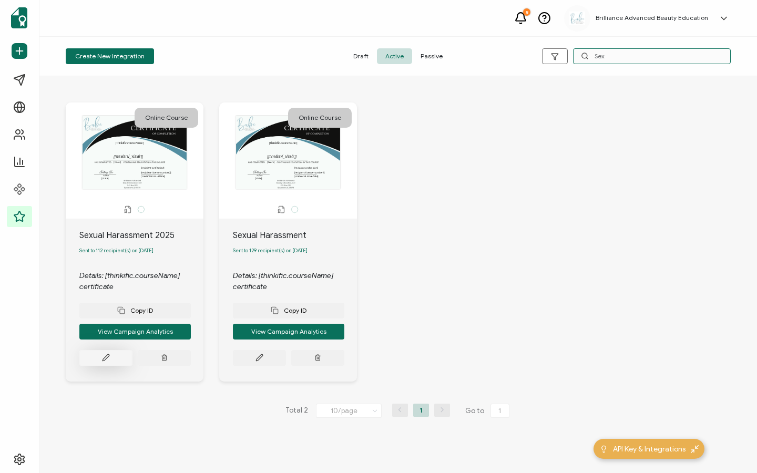
type input "Sex"
click at [121, 357] on button at bounding box center [105, 358] width 53 height 16
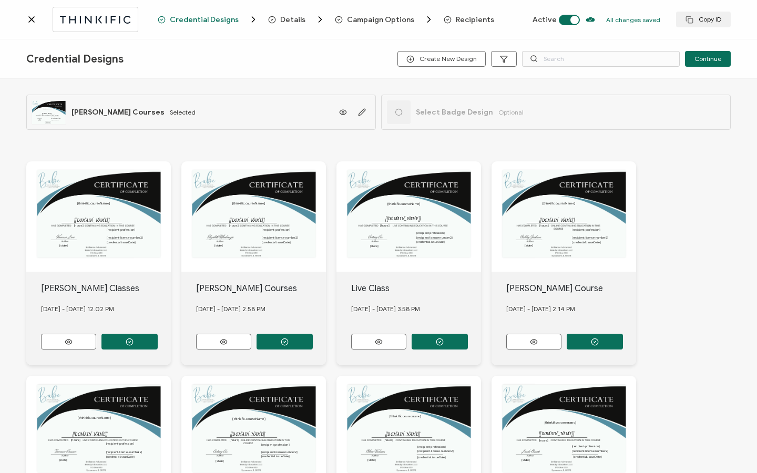
click at [473, 18] on span "Recipients" at bounding box center [475, 20] width 38 height 8
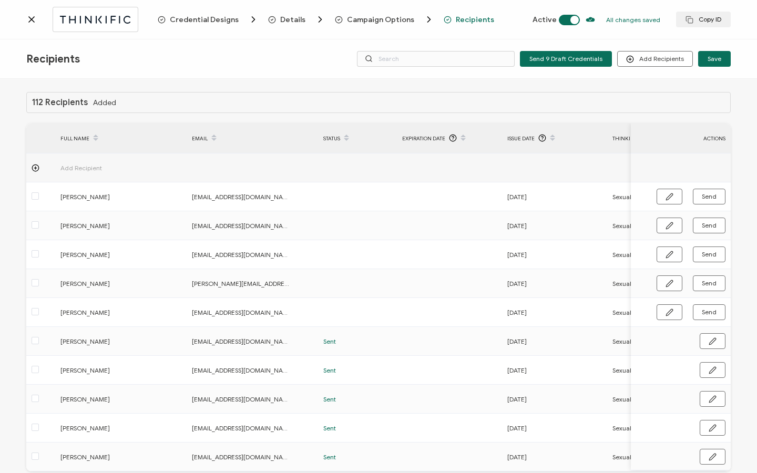
click at [518, 139] on span "Issue Date" at bounding box center [520, 138] width 27 height 12
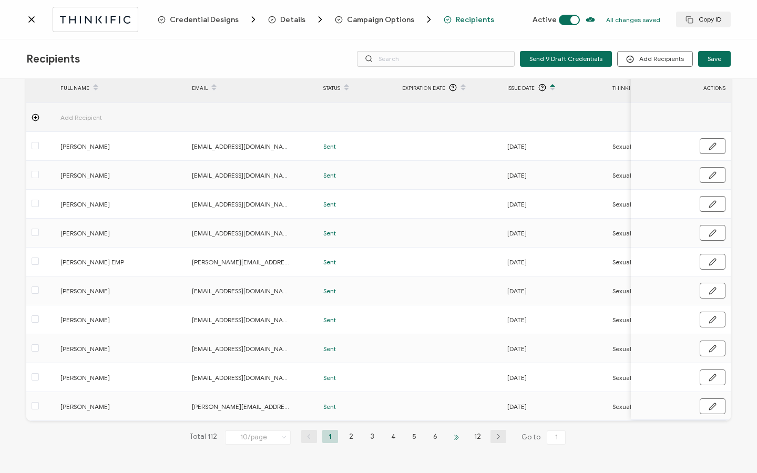
click at [456, 437] on li at bounding box center [456, 436] width 16 height 13
click at [467, 436] on li at bounding box center [467, 436] width 16 height 13
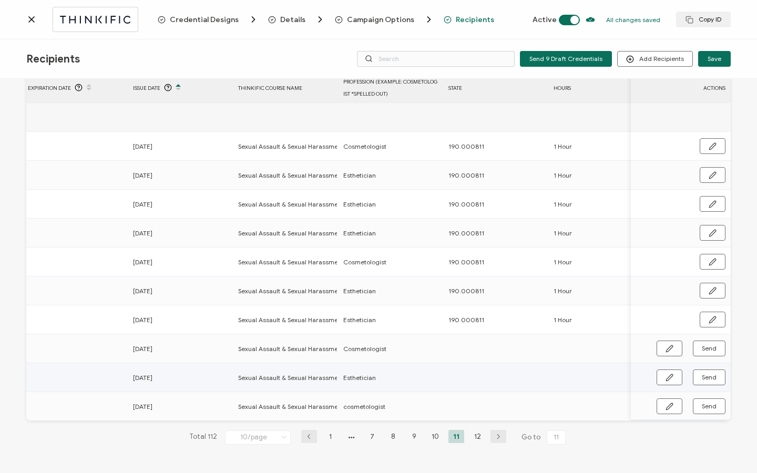
scroll to position [0, 407]
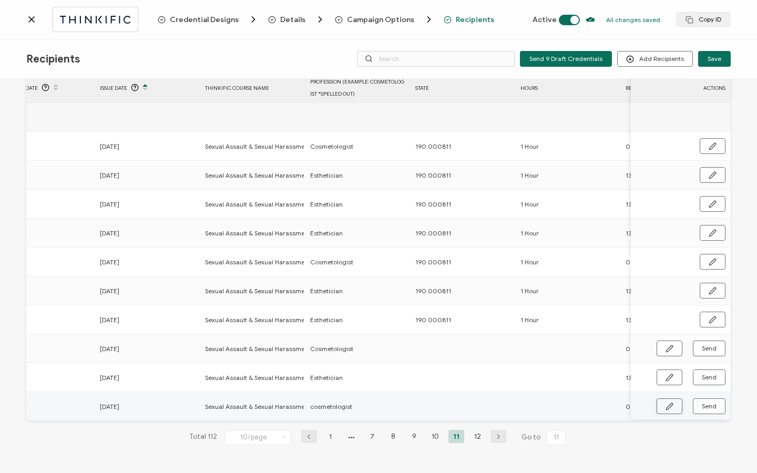
click at [660, 404] on button "button" at bounding box center [669, 406] width 26 height 16
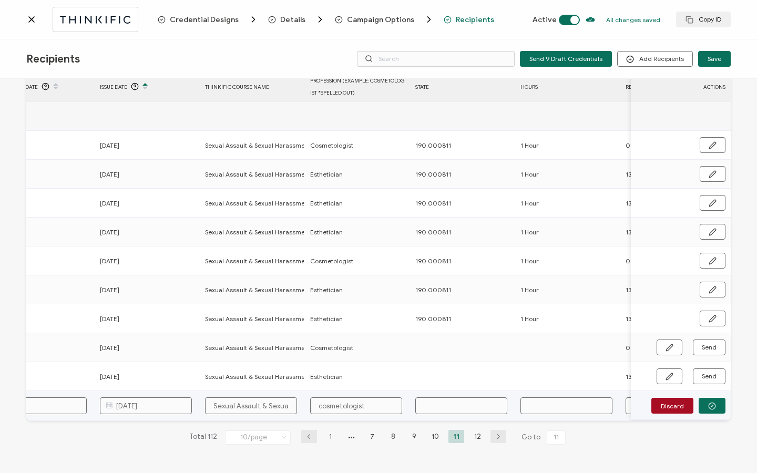
scroll to position [54, 0]
click at [442, 407] on input "text" at bounding box center [461, 405] width 92 height 17
type input "1"
type input "19"
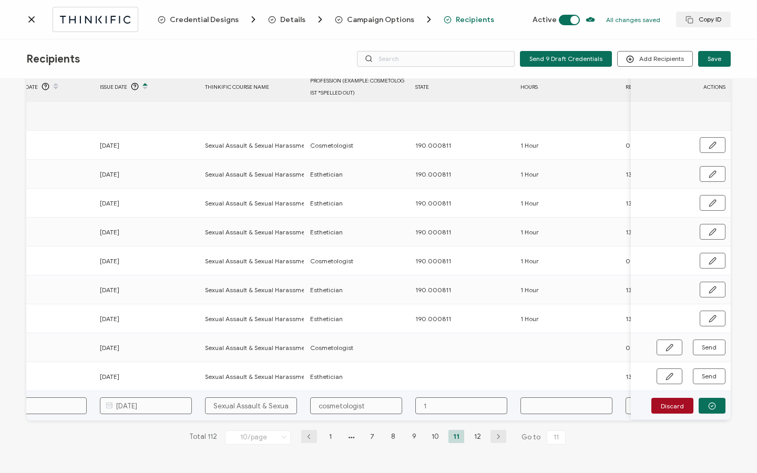
type input "19"
type input "190"
type input "190."
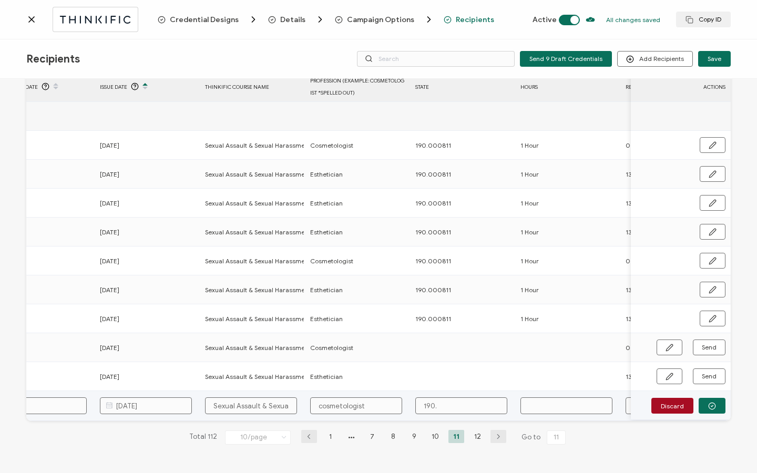
type input "190.0"
type input "190.00"
type input "190.000"
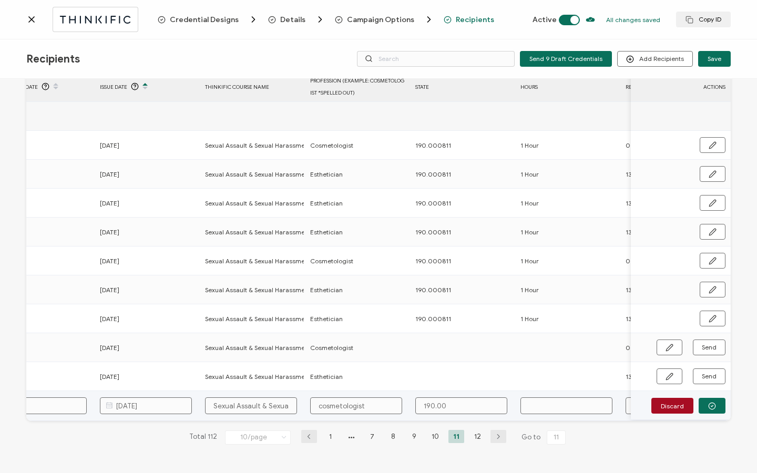
type input "190.000"
type input "190.0008"
type input "190.00081"
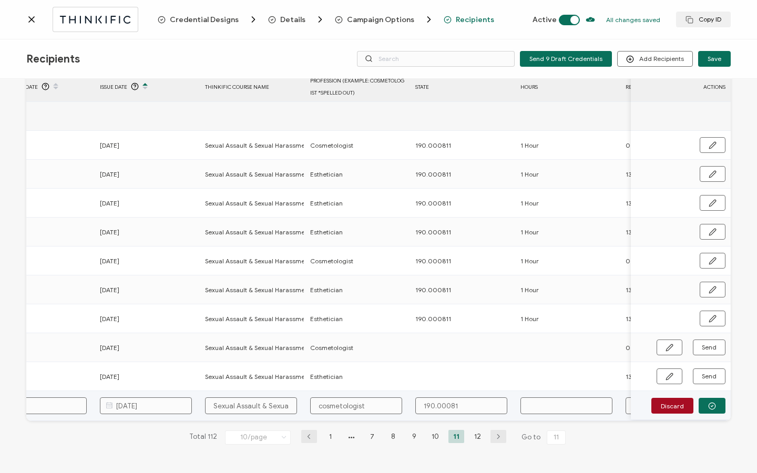
type input "190.000811"
type input "H"
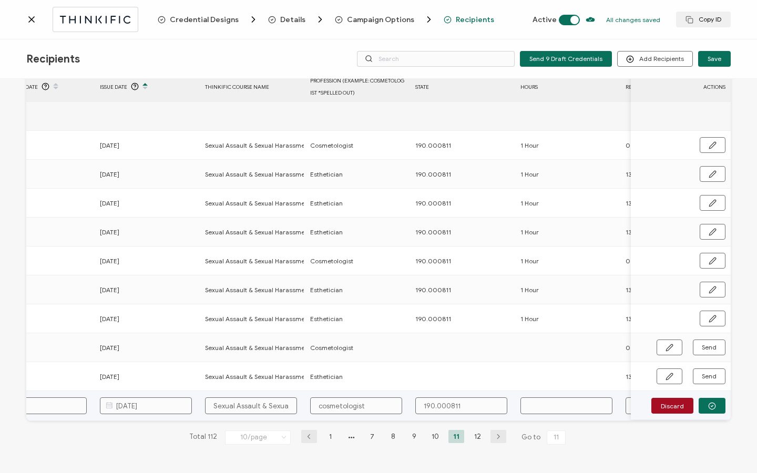
type input "1"
type input "1 H"
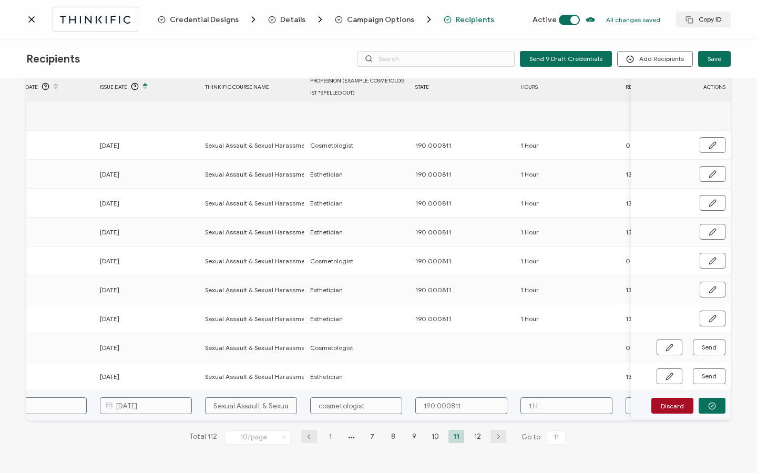
type input "1 H"
type input "1 Ho"
type input "1 Hou"
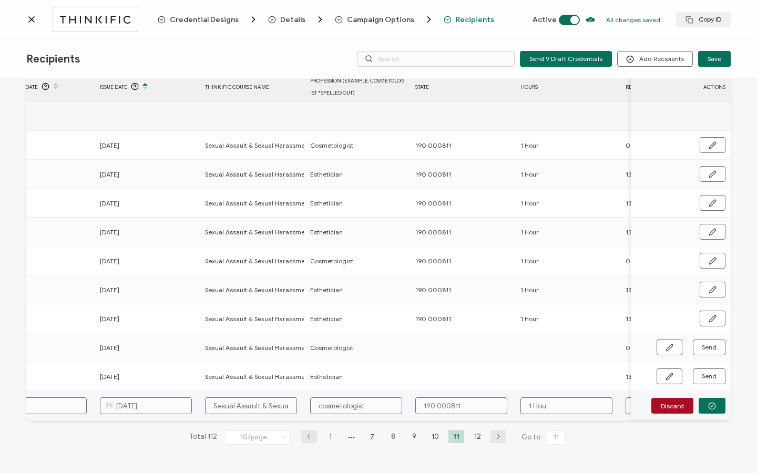
type input "1 Hour"
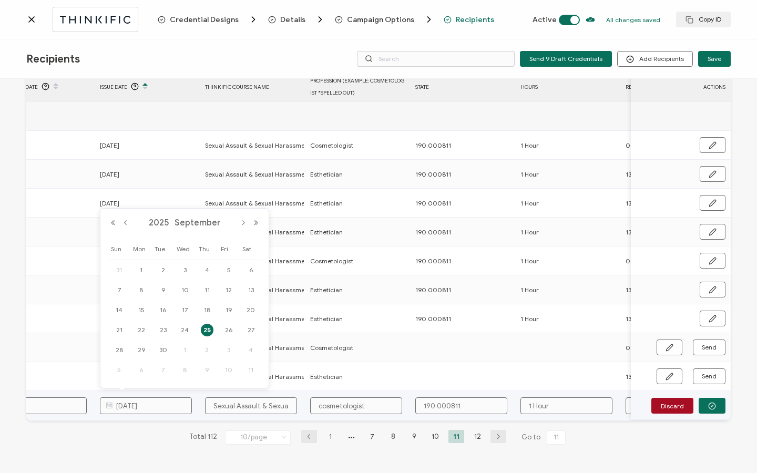
click at [324, 401] on input "cosmetologist" at bounding box center [356, 405] width 92 height 17
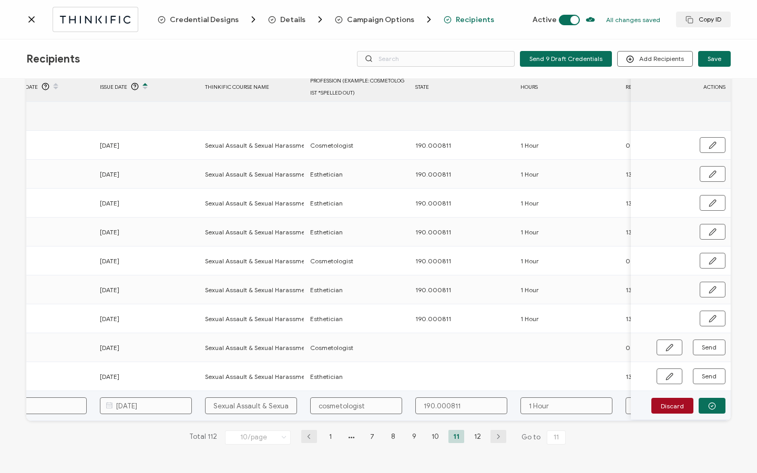
click at [321, 401] on input "cosmetologist" at bounding box center [356, 405] width 92 height 17
type input "osmetologist"
type input "Cosmetologist"
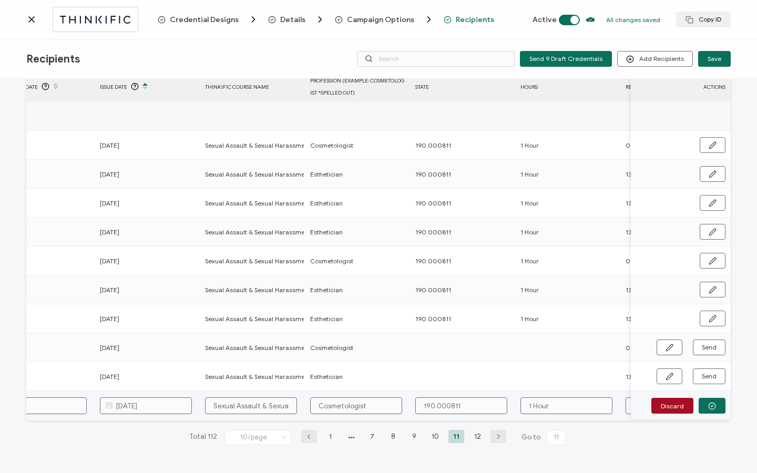
type input "Cosmetologist"
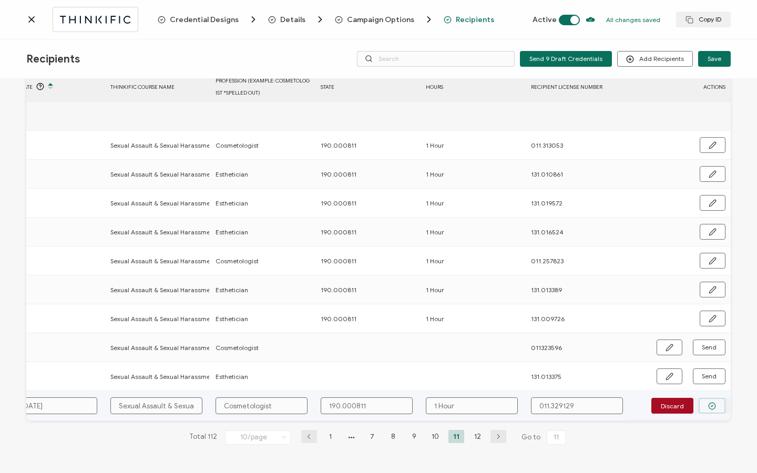
click at [701, 402] on button "button" at bounding box center [711, 406] width 27 height 16
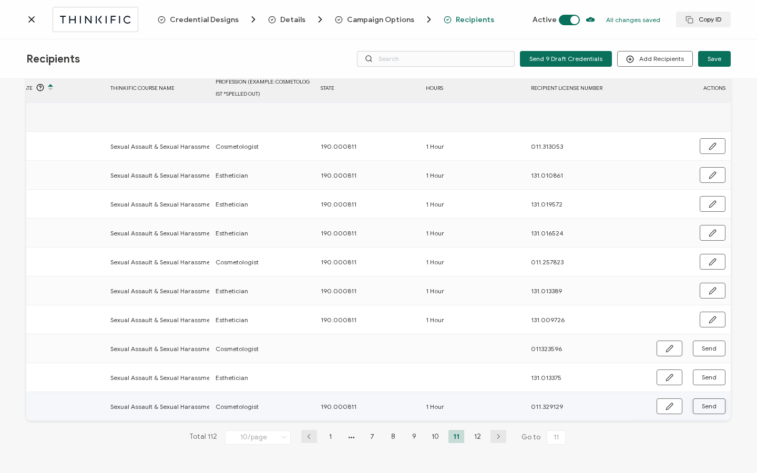
click at [701, 403] on span "Send" at bounding box center [708, 406] width 15 height 6
click at [472, 437] on li "12" at bounding box center [477, 436] width 16 height 13
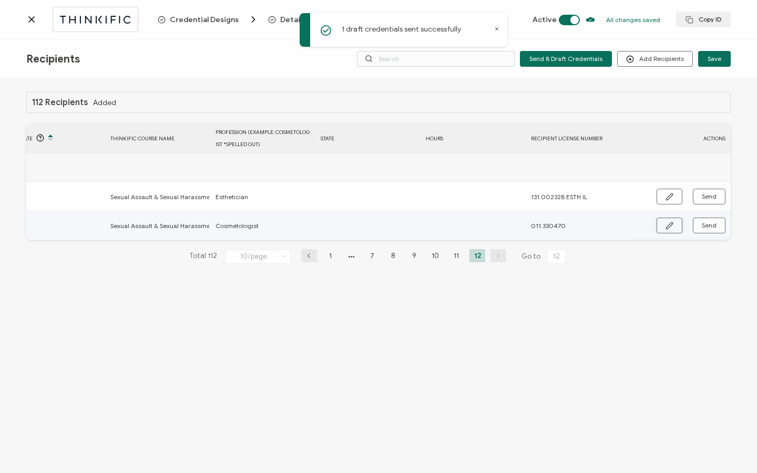
click at [673, 226] on icon "button" at bounding box center [669, 226] width 8 height 8
click at [387, 224] on input "text" at bounding box center [367, 226] width 92 height 17
type input "1"
type input "19"
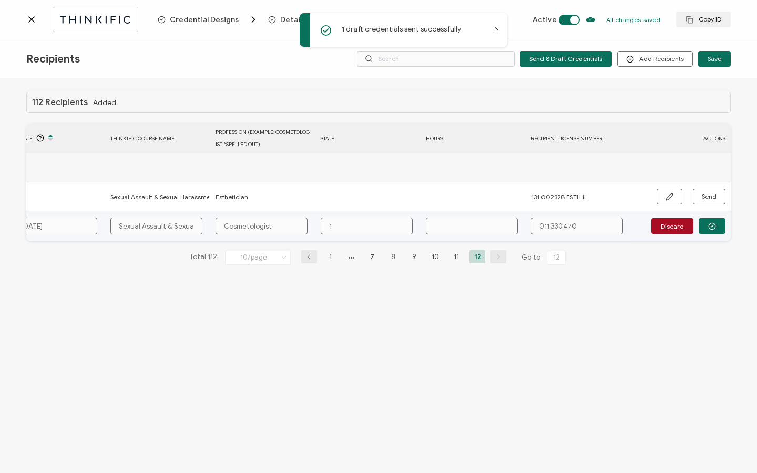
type input "19"
type input "190"
type input "190."
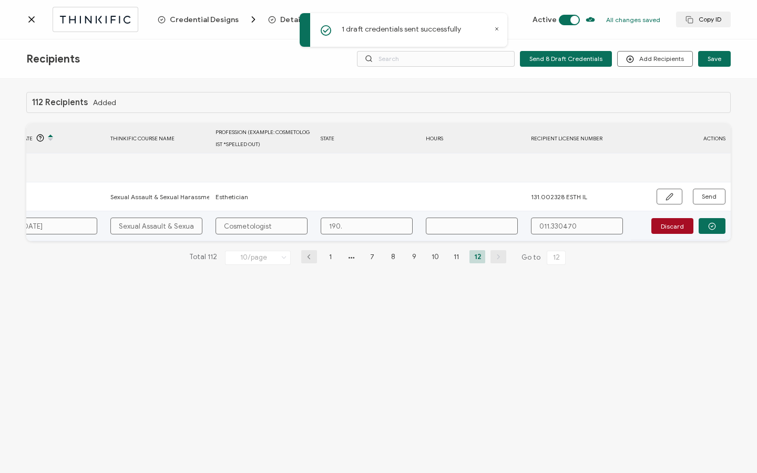
type input "190.0"
type input "190.00"
type input "190.000"
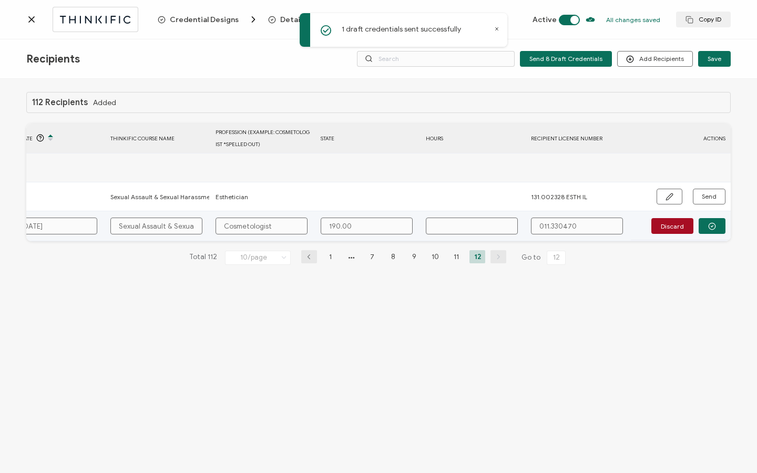
type input "190.000"
type input "190.0008"
type input "190.00081"
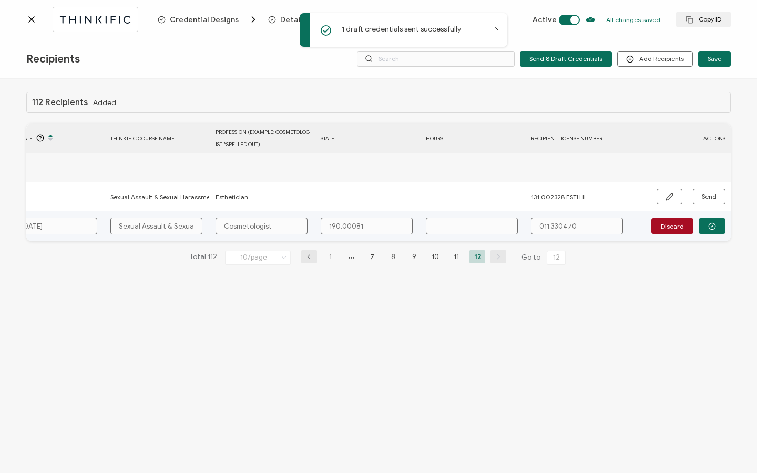
type input "190.000811"
type input "1"
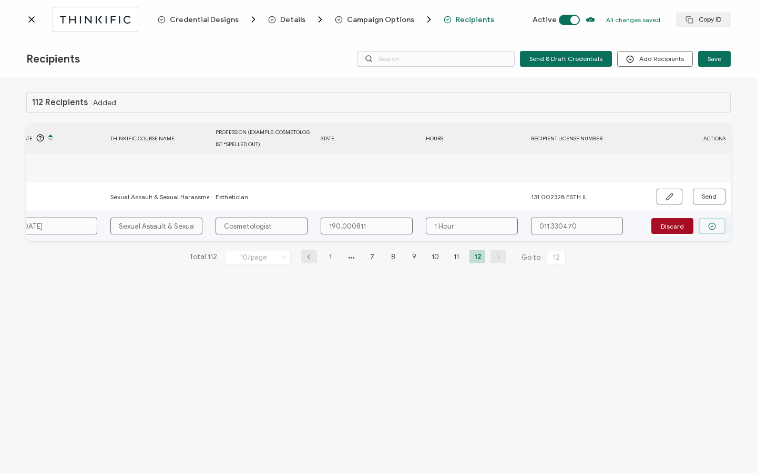
click at [716, 229] on button "button" at bounding box center [711, 226] width 27 height 16
click at [716, 228] on span "Send" at bounding box center [708, 225] width 15 height 6
